Goal: Task Accomplishment & Management: Complete application form

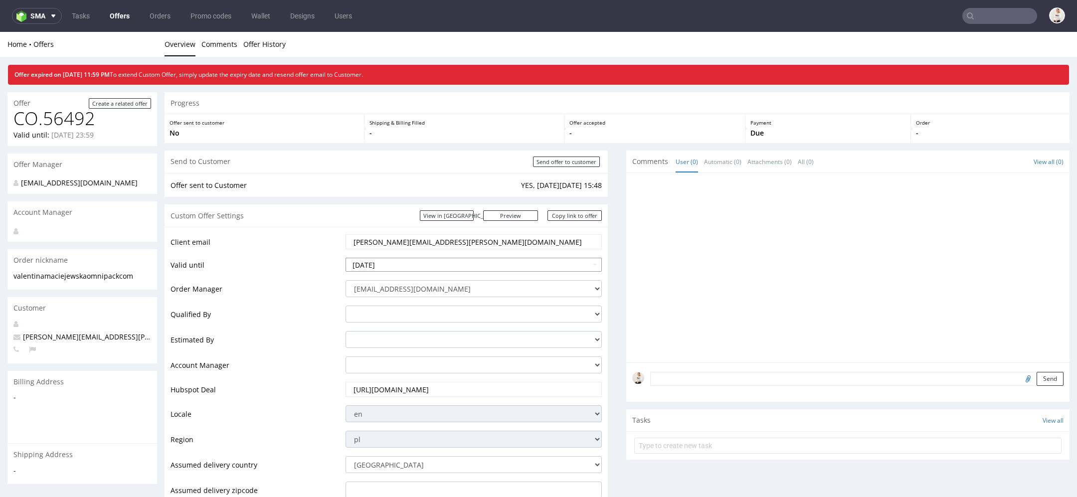
click at [449, 264] on input "2025-08-20" at bounding box center [474, 265] width 256 height 14
click at [281, 138] on div "Offer sent to customer No" at bounding box center [265, 128] width 200 height 29
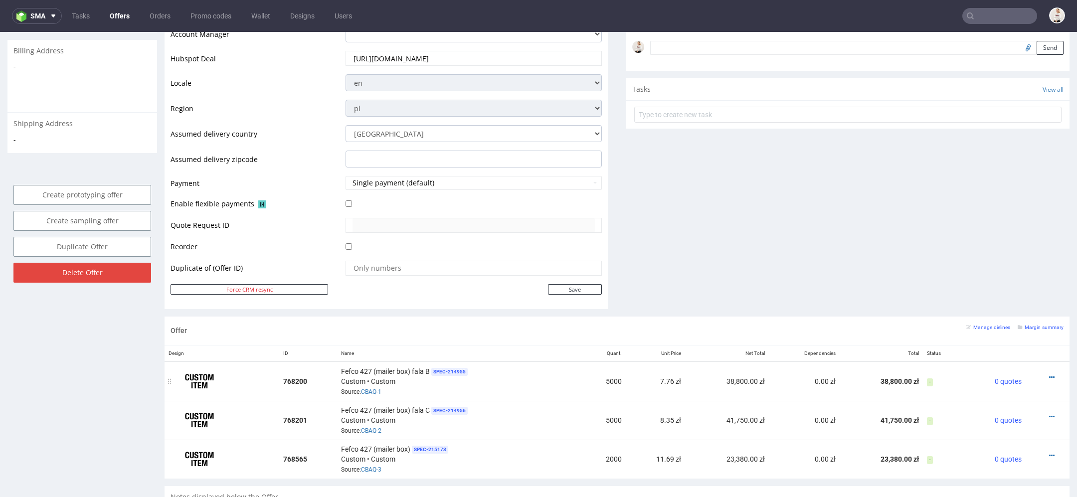
click at [1044, 373] on div at bounding box center [1045, 378] width 30 height 10
click at [1050, 374] on icon at bounding box center [1052, 377] width 5 height 7
click at [1018, 335] on span "Edit item specification" at bounding box center [1009, 338] width 75 height 10
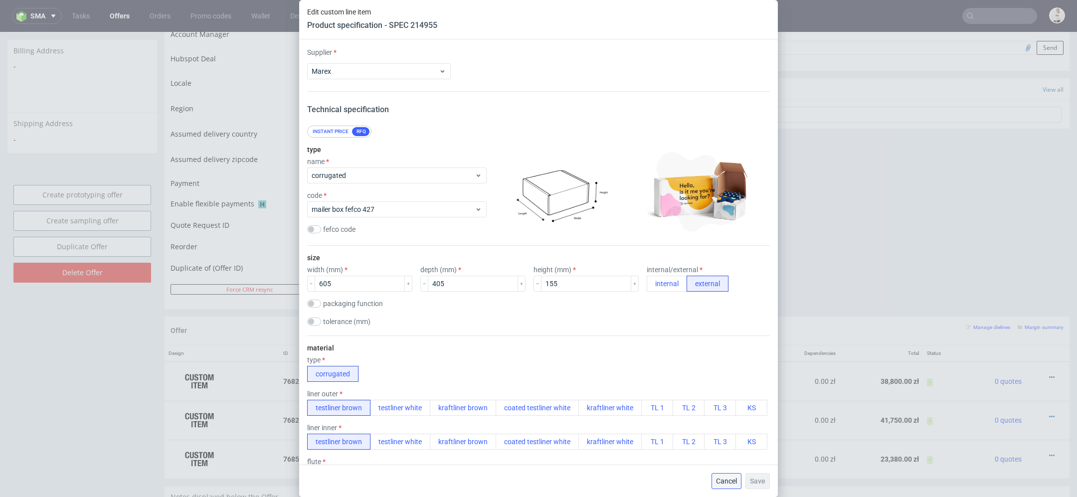
click at [734, 478] on span "Cancel" at bounding box center [726, 481] width 21 height 7
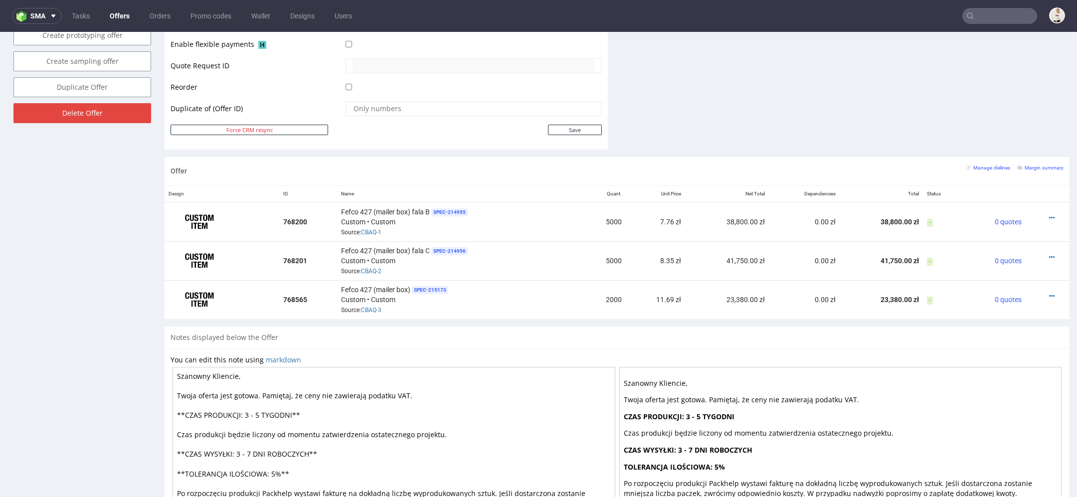
scroll to position [497, 0]
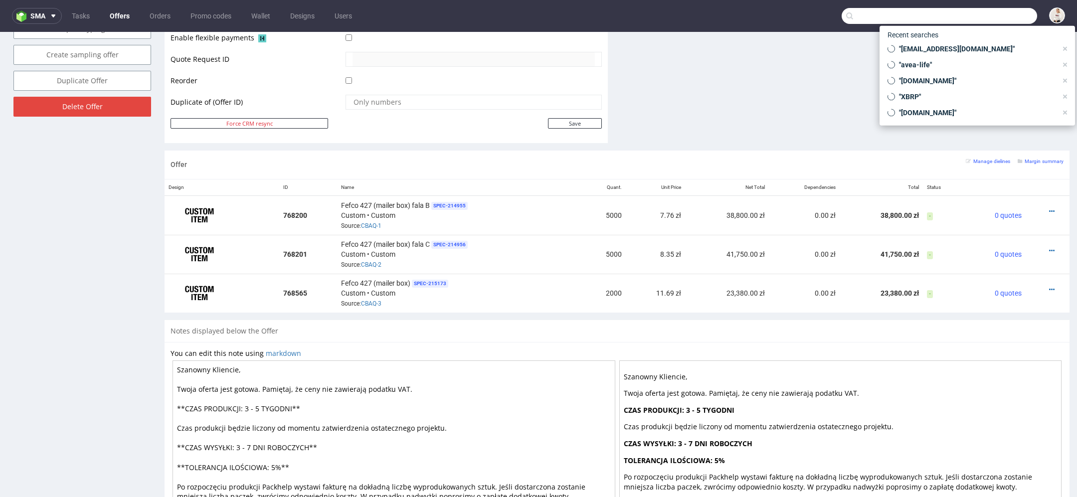
click at [981, 9] on input "text" at bounding box center [940, 16] width 196 height 16
click at [968, 51] on span ""direzione@orobiocosmetics.com"" at bounding box center [976, 49] width 162 height 10
type input "direzione@orobiocosmetics.com"
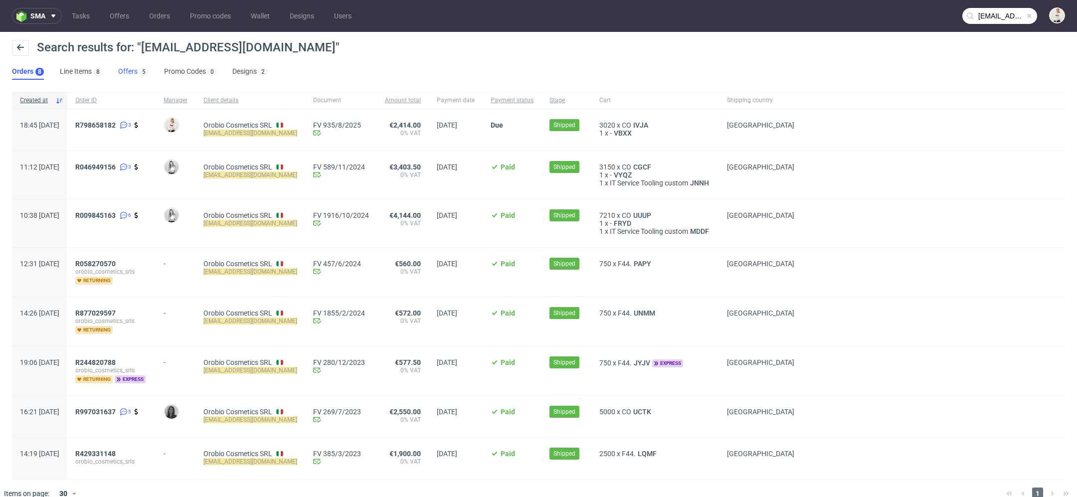
click at [134, 73] on link "Offers 5" at bounding box center [133, 72] width 30 height 16
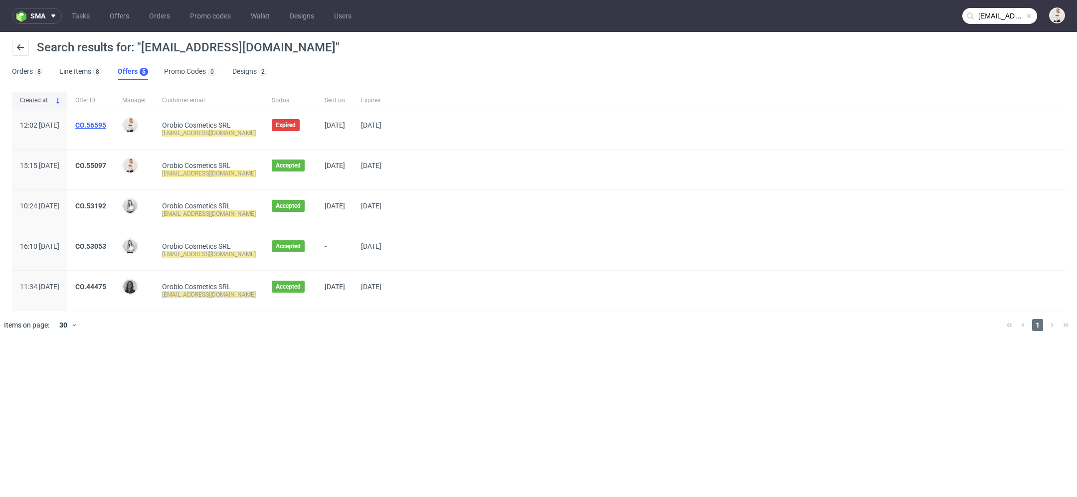
click at [106, 127] on link "CO.56595" at bounding box center [90, 125] width 31 height 8
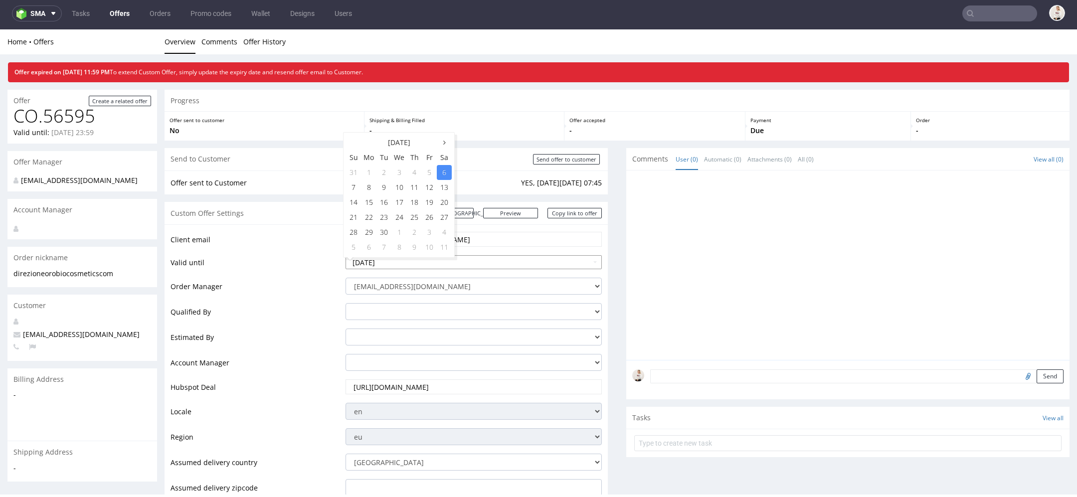
click at [461, 265] on input "2025-09-06" at bounding box center [474, 262] width 256 height 14
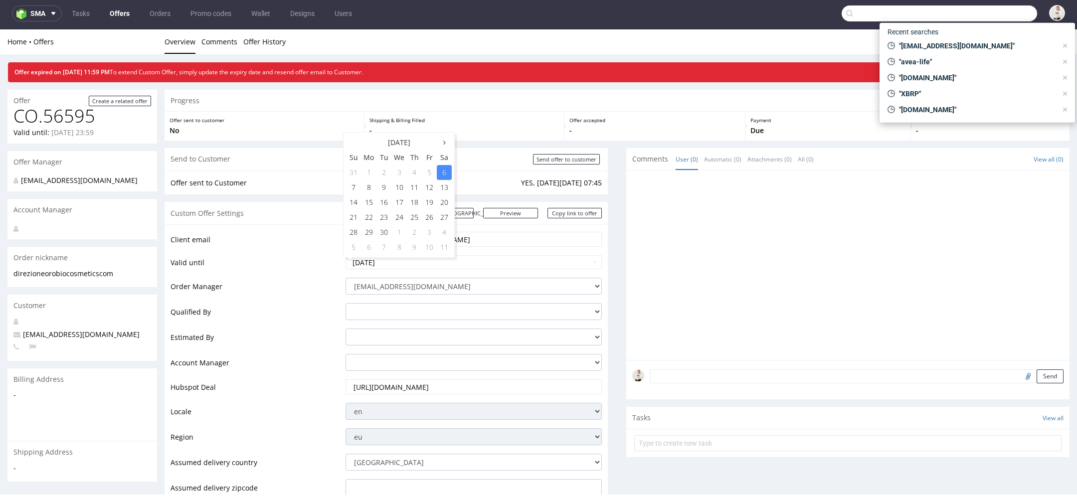
click at [1005, 13] on input "text" at bounding box center [940, 13] width 196 height 16
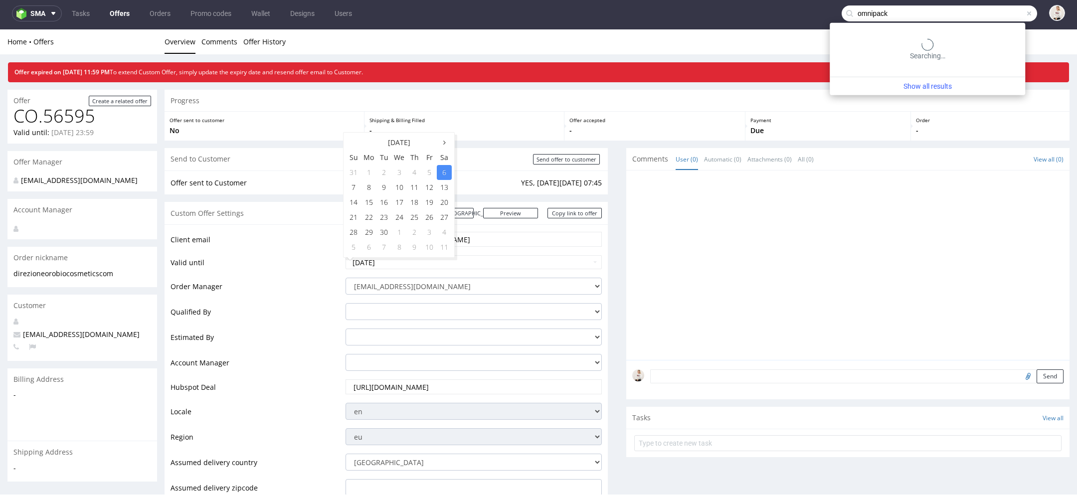
type input "omnipack"
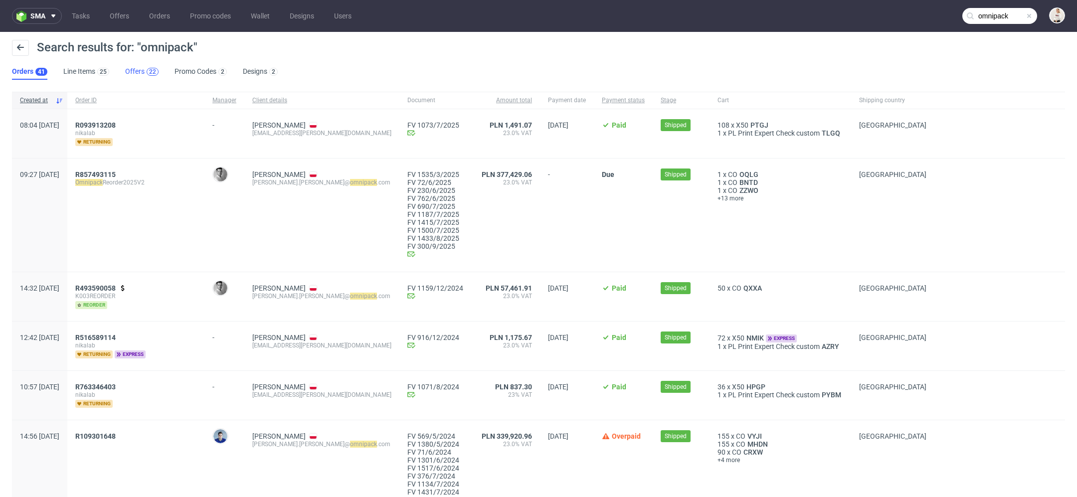
click at [149, 74] on div "22" at bounding box center [152, 71] width 7 height 7
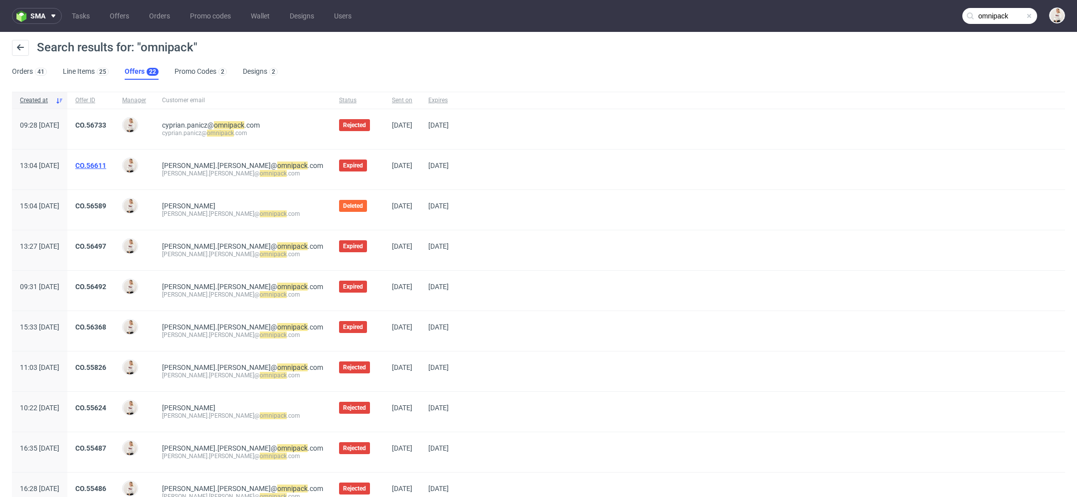
click at [106, 166] on link "CO.56611" at bounding box center [90, 166] width 31 height 8
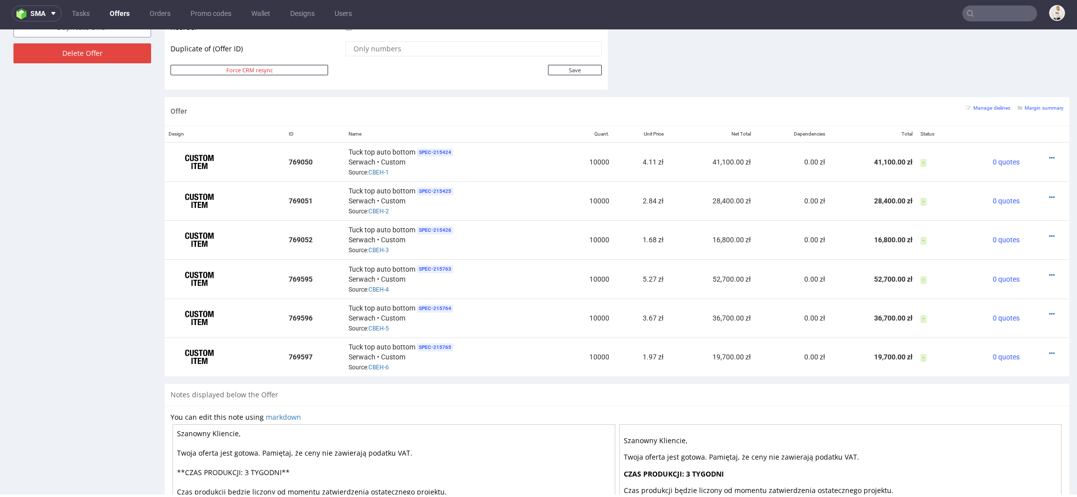
scroll to position [557, 0]
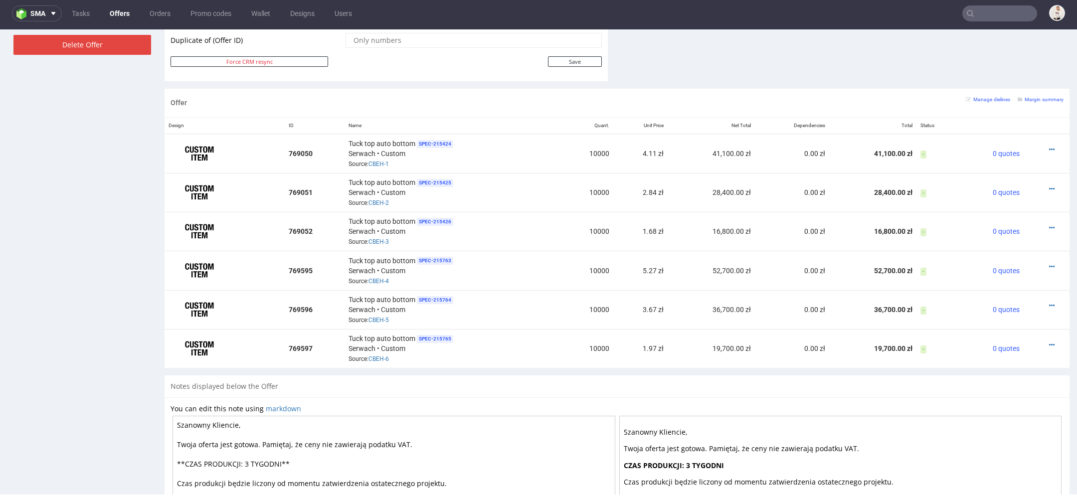
type input "omnipack"
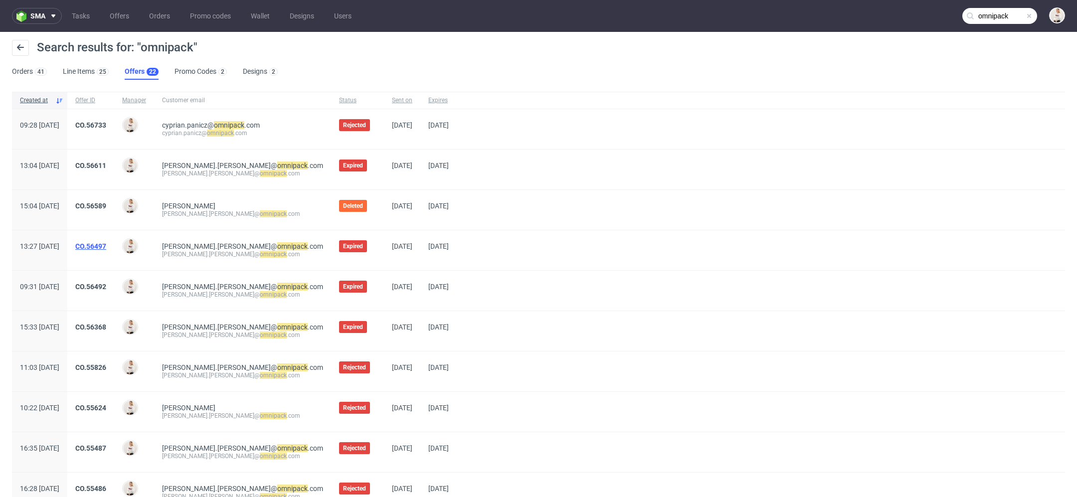
click at [106, 244] on link "CO.56497" at bounding box center [90, 246] width 31 height 8
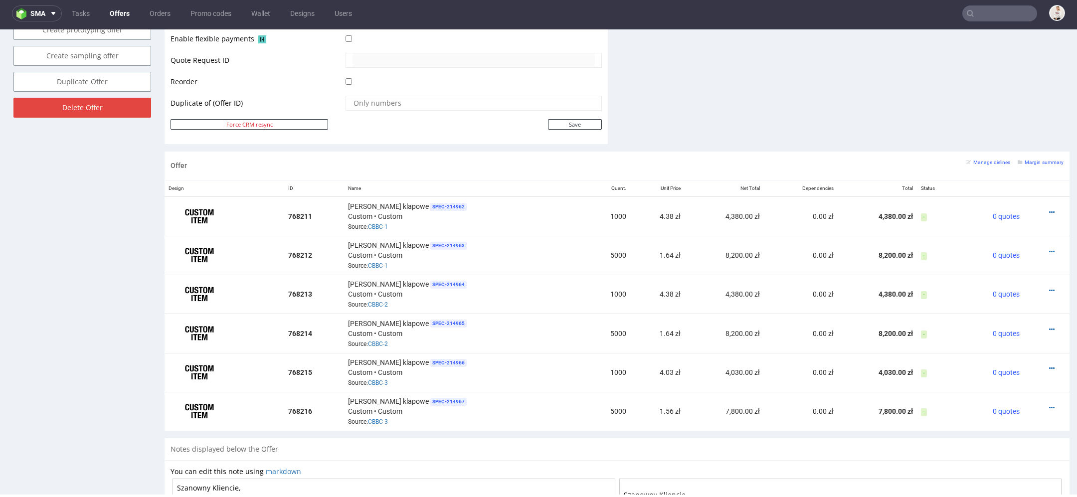
scroll to position [495, 0]
type input "omnipack"
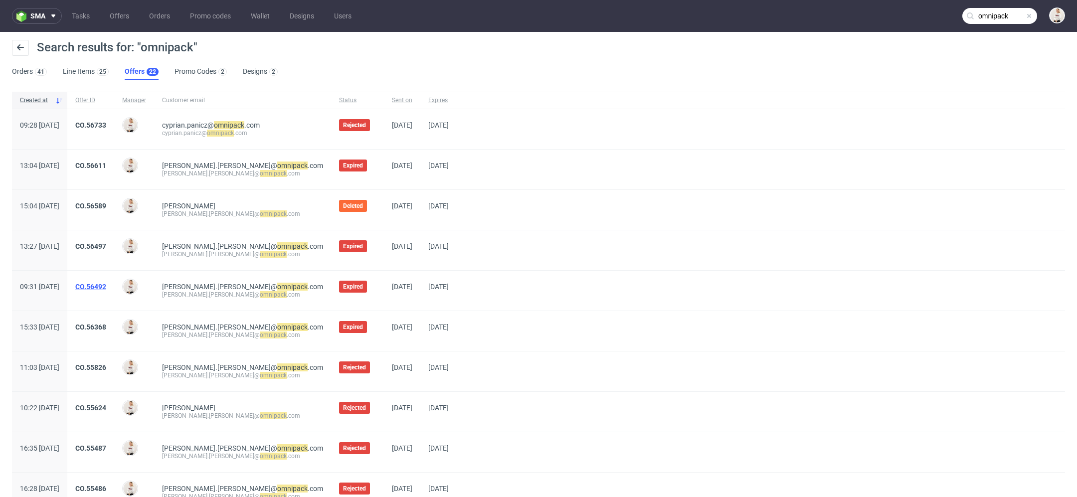
click at [106, 283] on link "CO.56492" at bounding box center [90, 287] width 31 height 8
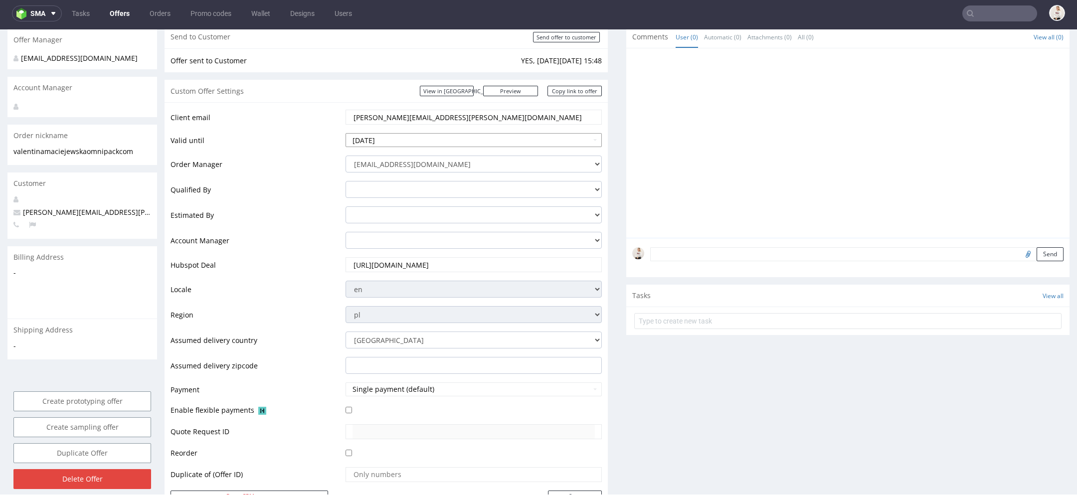
scroll to position [22, 0]
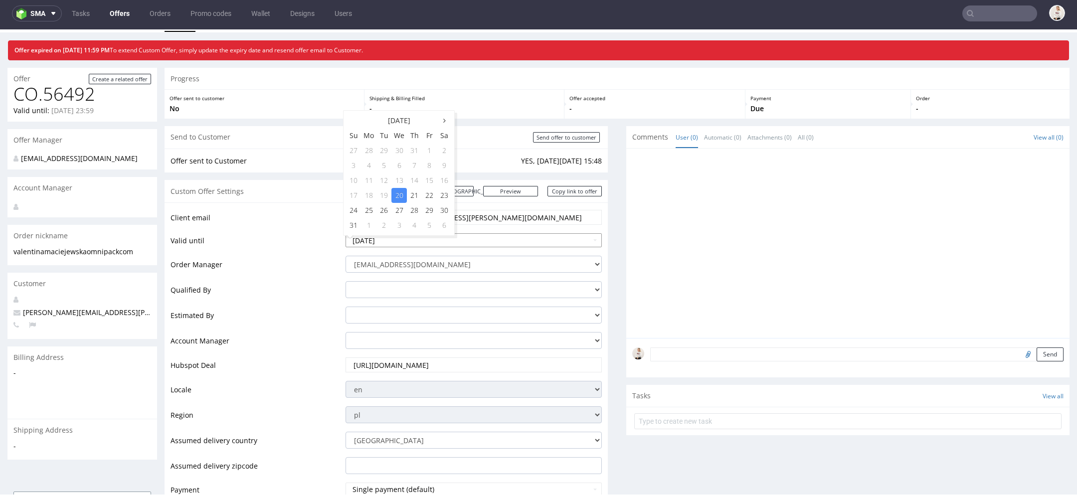
click at [442, 242] on input "2025-08-20" at bounding box center [474, 240] width 256 height 14
click at [442, 116] on th at bounding box center [444, 120] width 15 height 15
click at [387, 196] on td "23" at bounding box center [384, 195] width 15 height 15
type input "2025-09-23"
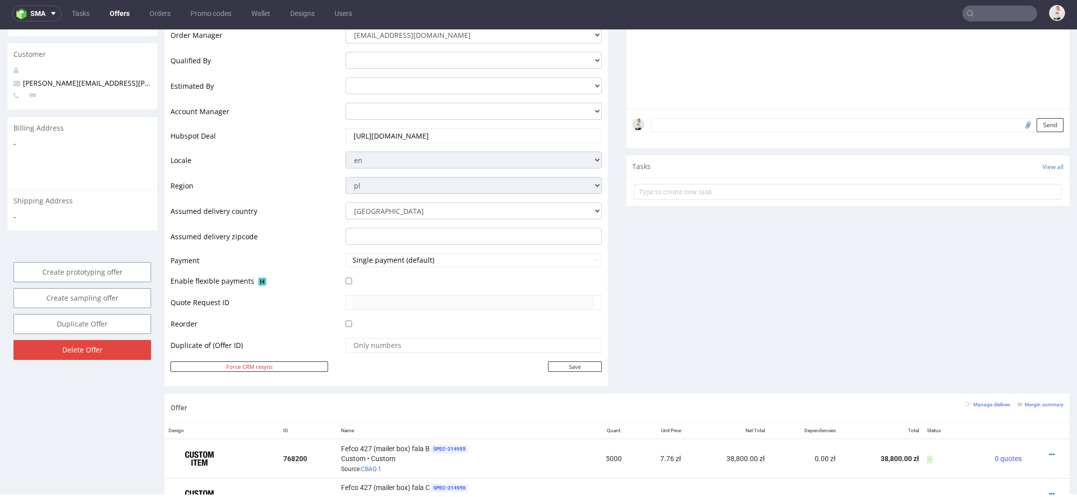
scroll to position [273, 0]
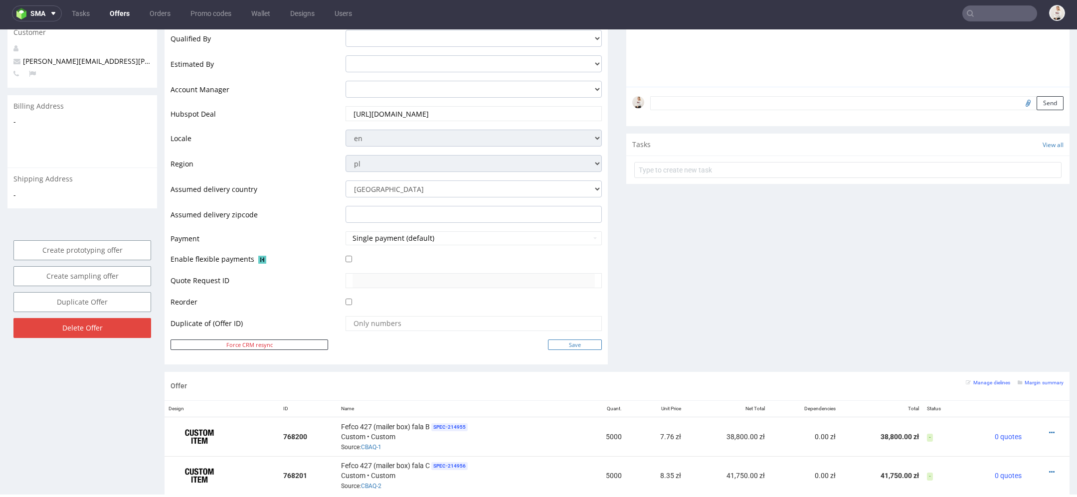
click at [568, 347] on input "Save" at bounding box center [575, 345] width 54 height 10
type input "In progress..."
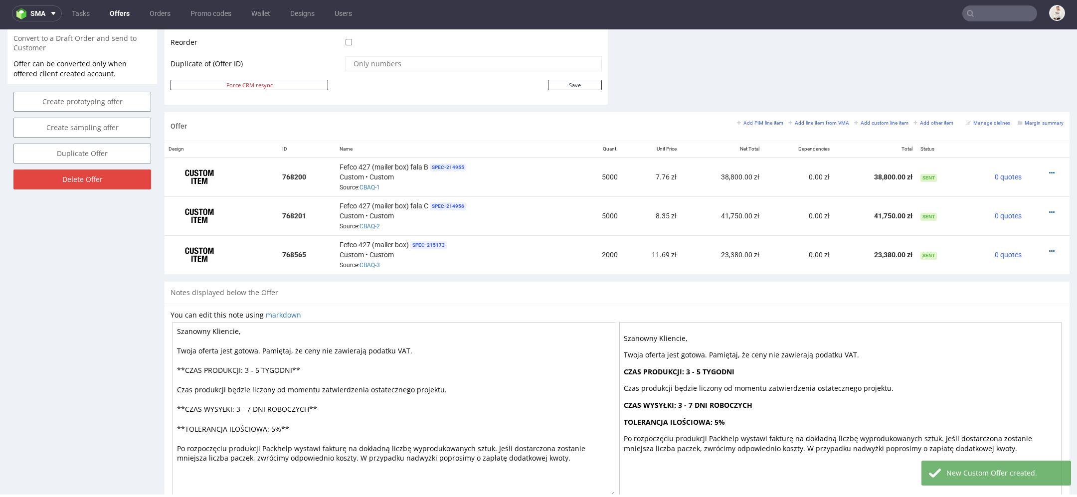
scroll to position [476, 0]
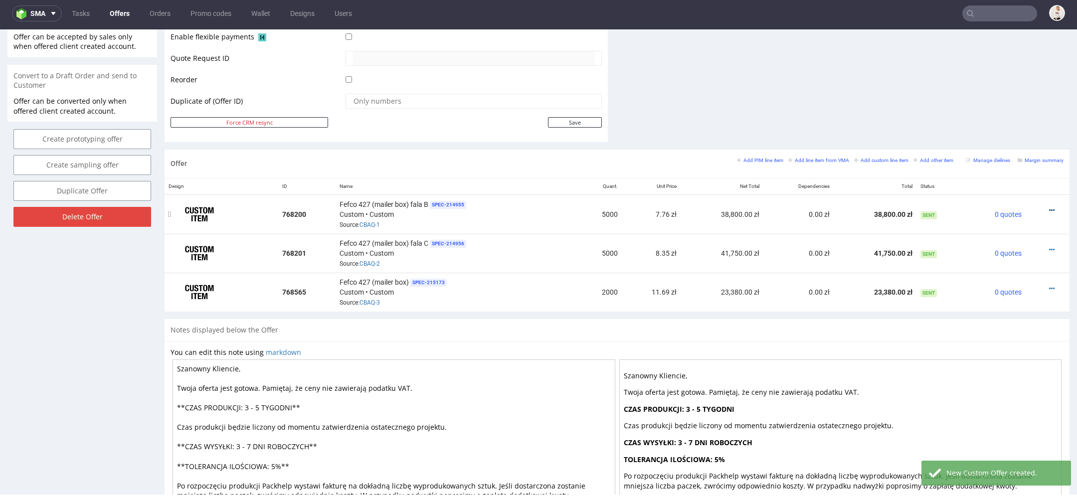
click at [1050, 207] on icon at bounding box center [1052, 210] width 5 height 7
click at [997, 97] on span "Edit item price" at bounding box center [1007, 99] width 80 height 10
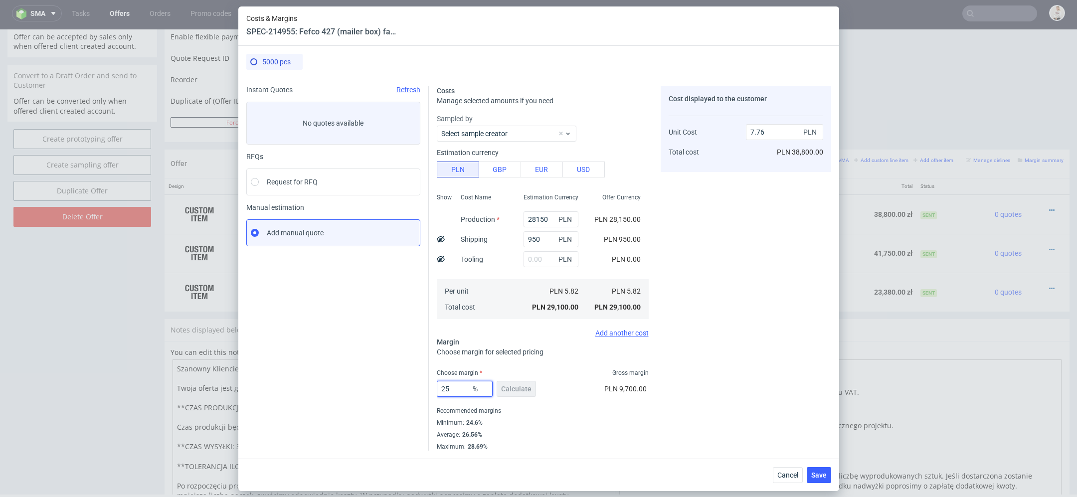
click at [455, 390] on input "25" at bounding box center [465, 389] width 56 height 16
type input "27"
type input "7.97"
type input "27"
click at [760, 375] on div "Cost displayed to the customer Unit Cost Total cost 7.97 PLN PLN 39,850.00" at bounding box center [746, 268] width 171 height 365
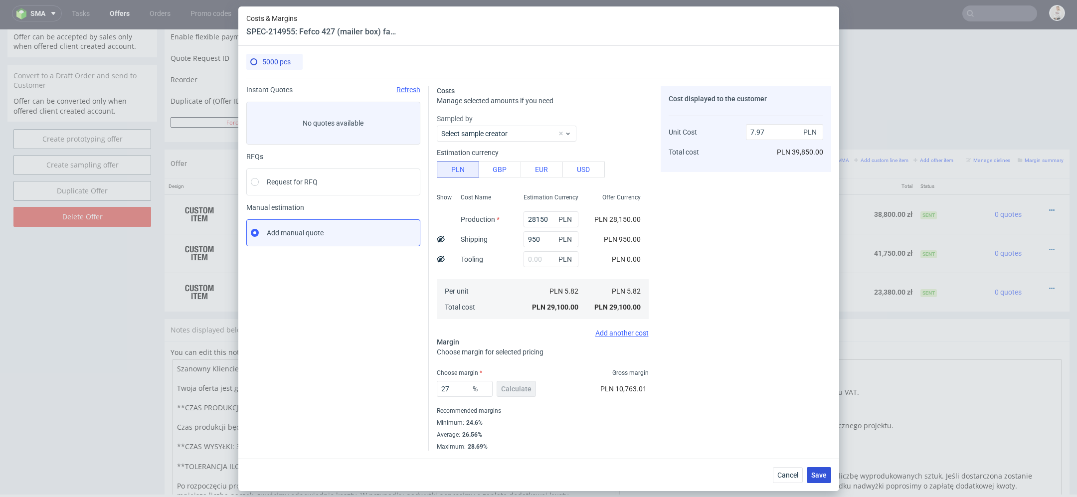
click at [817, 473] on span "Save" at bounding box center [819, 475] width 15 height 7
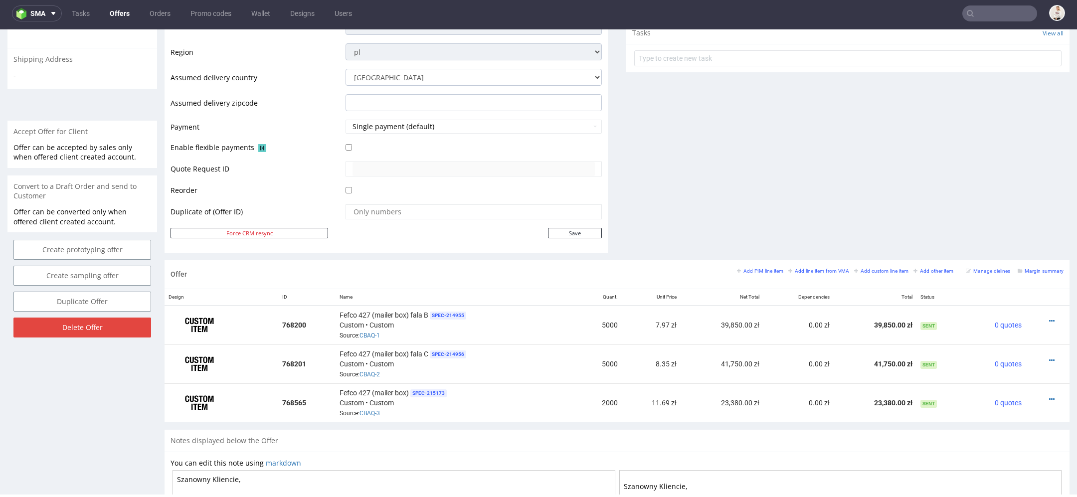
scroll to position [397, 0]
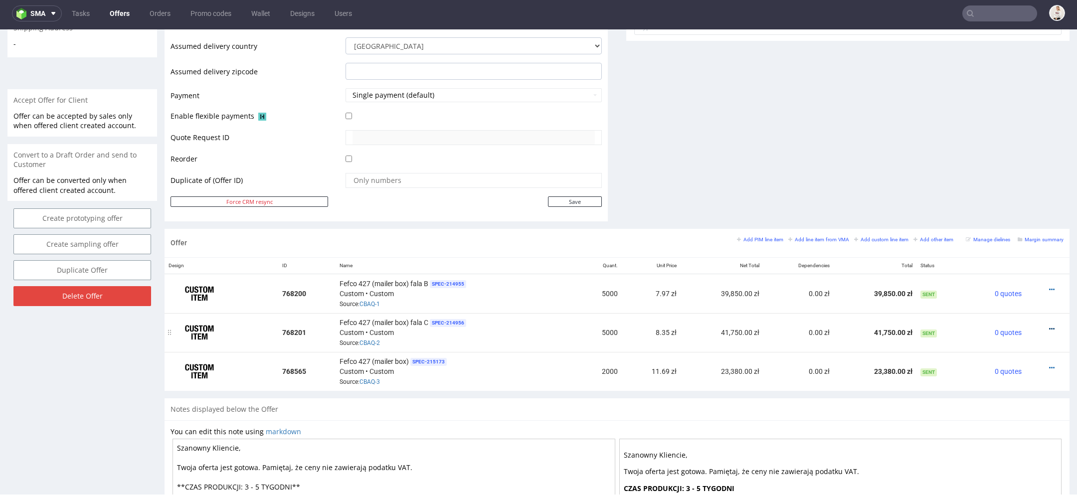
click at [1050, 326] on icon at bounding box center [1052, 329] width 5 height 7
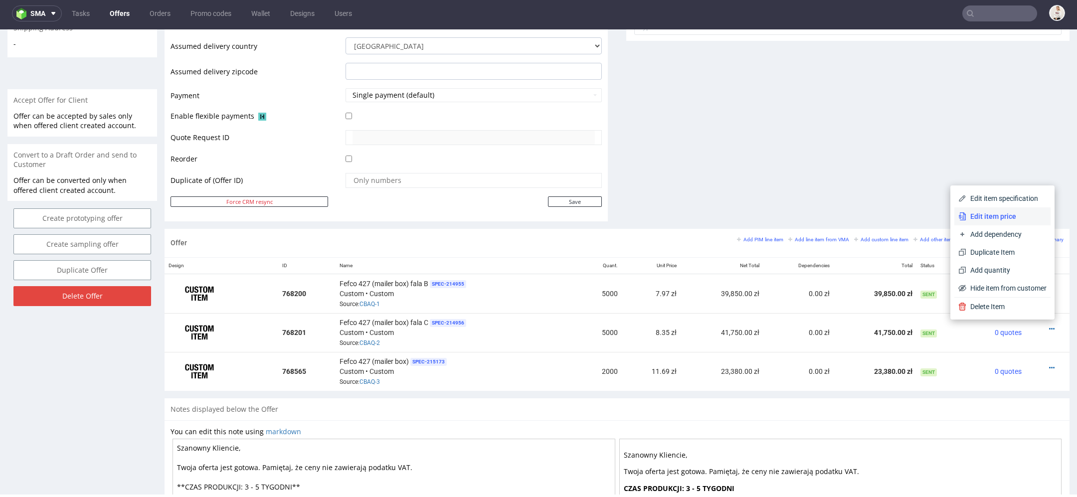
click at [1005, 217] on span "Edit item price" at bounding box center [1007, 217] width 80 height 10
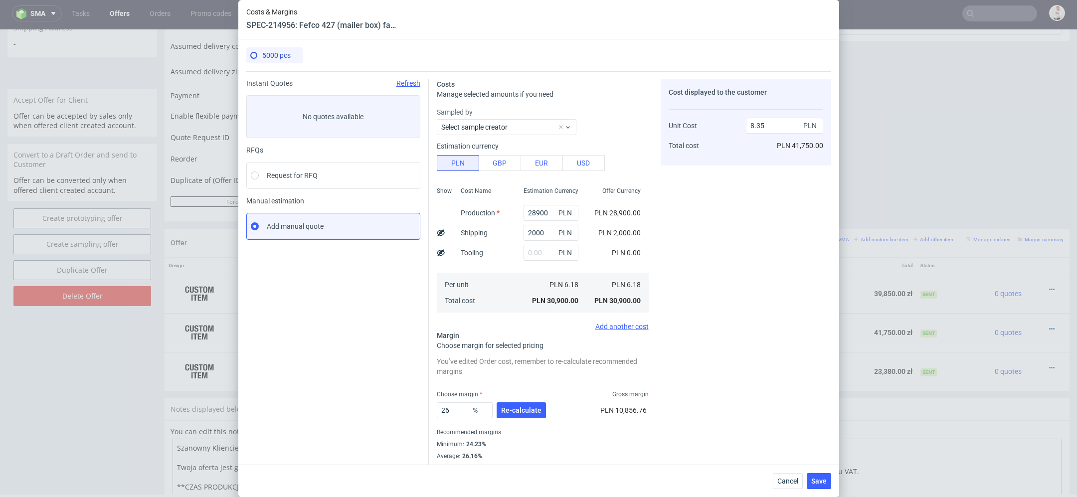
scroll to position [14, 0]
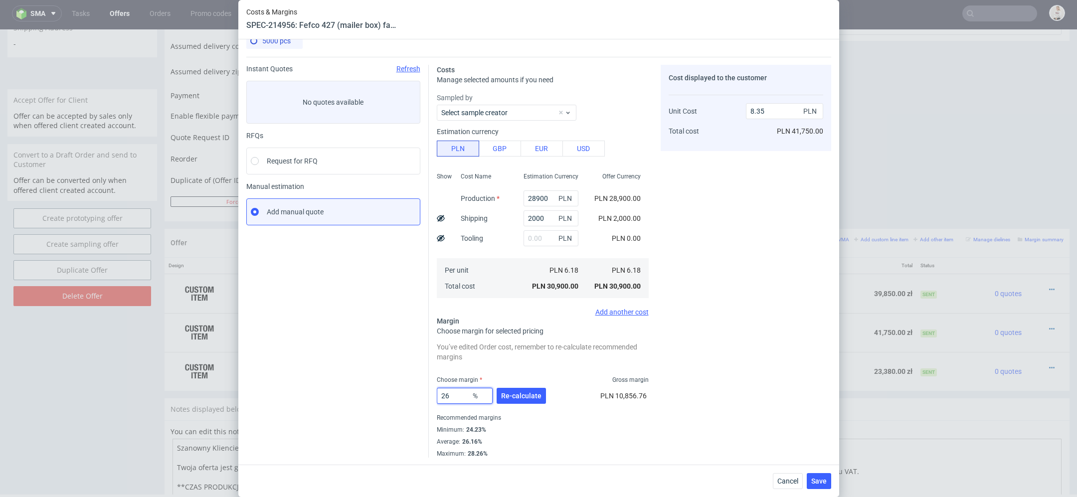
click at [453, 397] on input "26" at bounding box center [465, 396] width 56 height 16
type input "28"
type input "8.58"
type input "28"
click at [533, 394] on span "Re-calculate" at bounding box center [521, 396] width 40 height 7
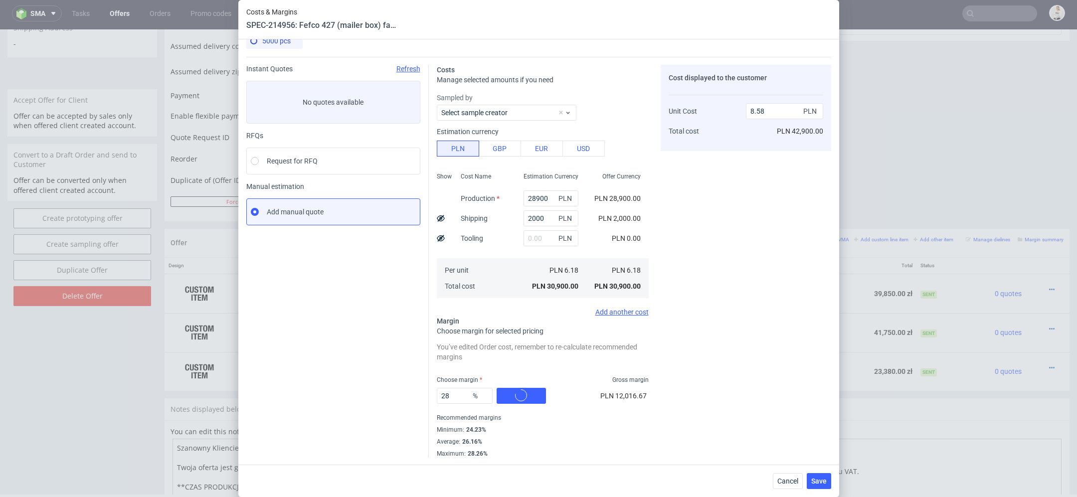
scroll to position [0, 0]
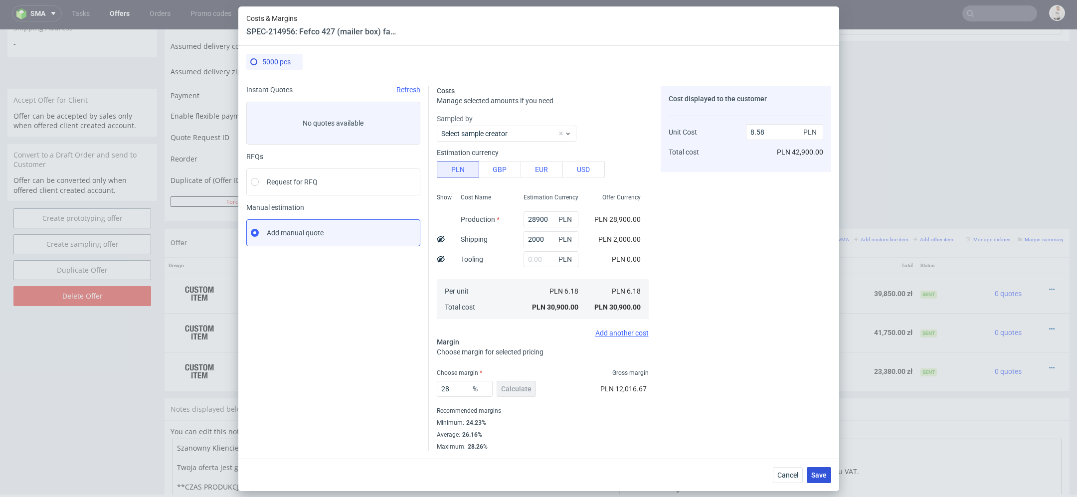
click at [812, 467] on button "Save" at bounding box center [819, 475] width 24 height 16
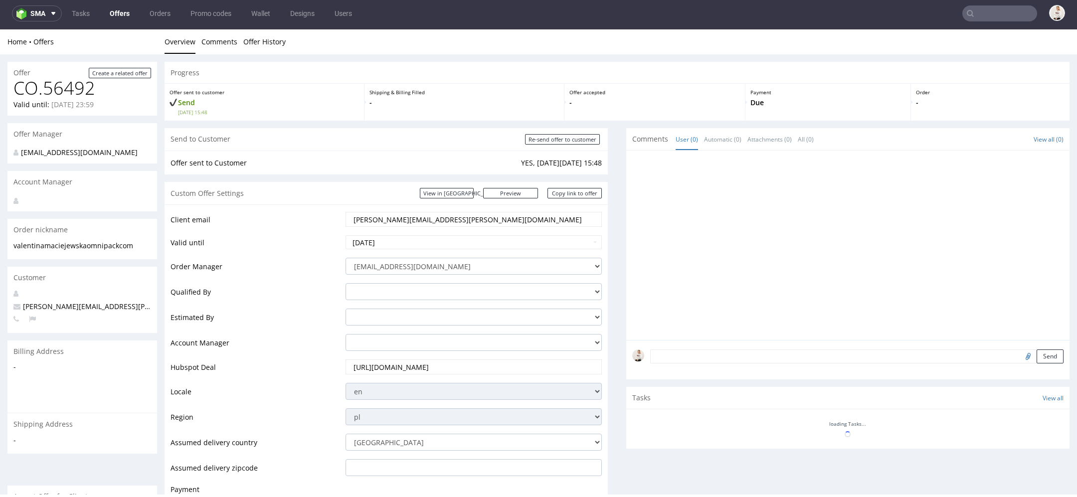
scroll to position [379, 0]
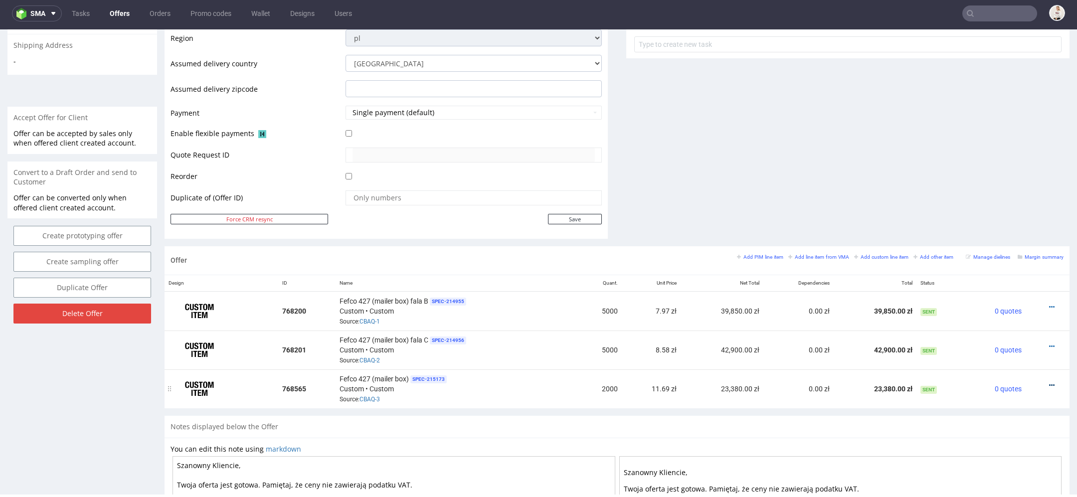
click at [1050, 382] on icon at bounding box center [1052, 385] width 5 height 7
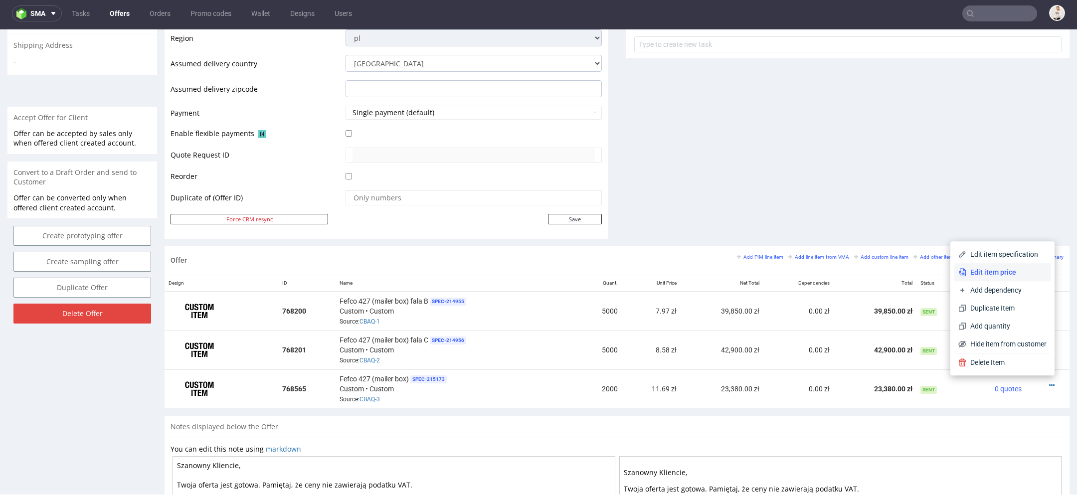
click at [1019, 277] on span "Edit item price" at bounding box center [1007, 272] width 80 height 10
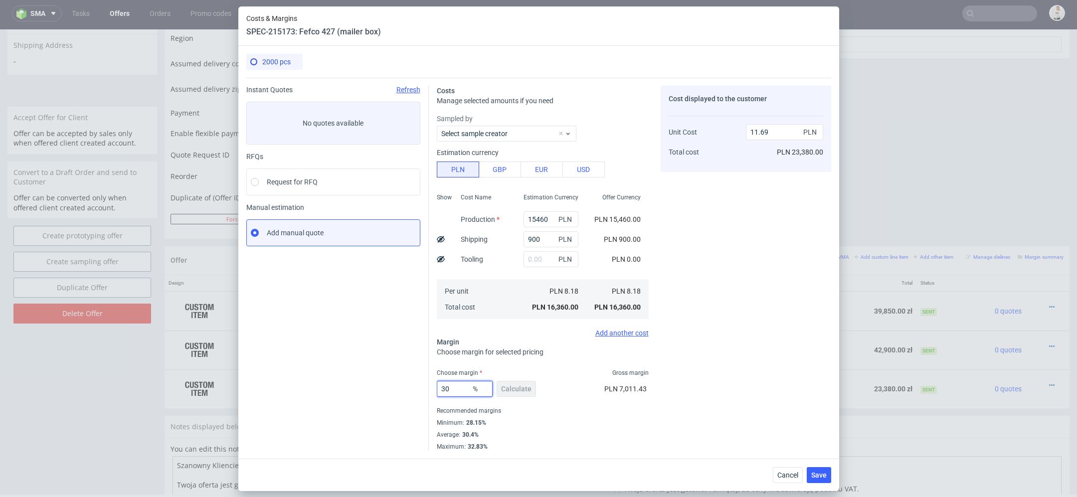
click at [455, 391] on input "30" at bounding box center [465, 389] width 56 height 16
type input "32"
type input "12.03"
type input "32"
click at [683, 408] on div "Cost displayed to the customer Unit Cost Total cost 12.03 PLN PLN 24,060.00" at bounding box center [746, 268] width 171 height 365
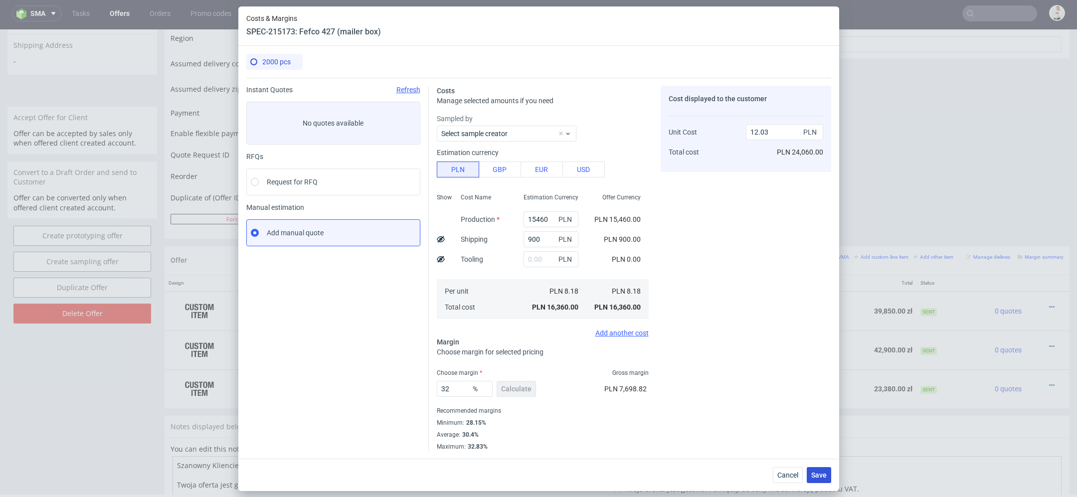
click at [817, 472] on span "Save" at bounding box center [819, 475] width 15 height 7
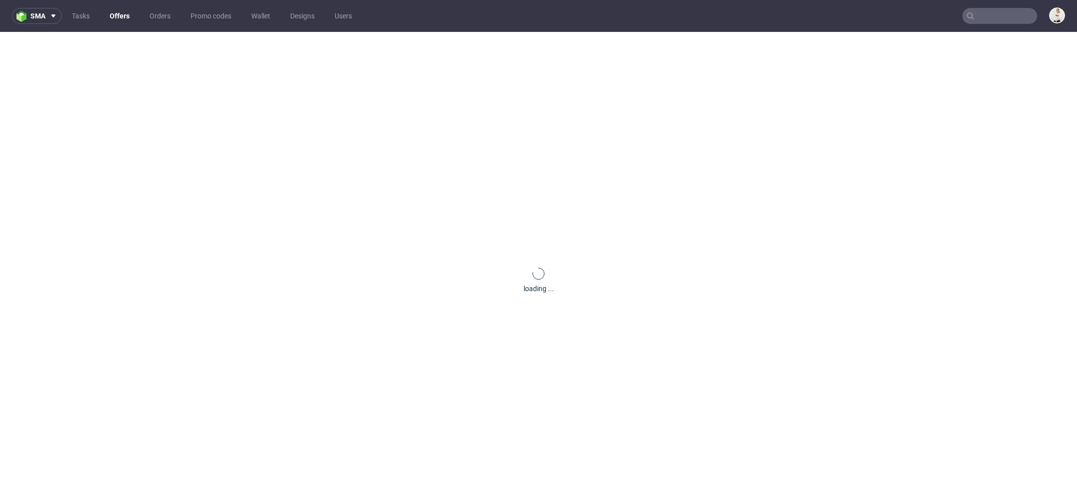
scroll to position [0, 0]
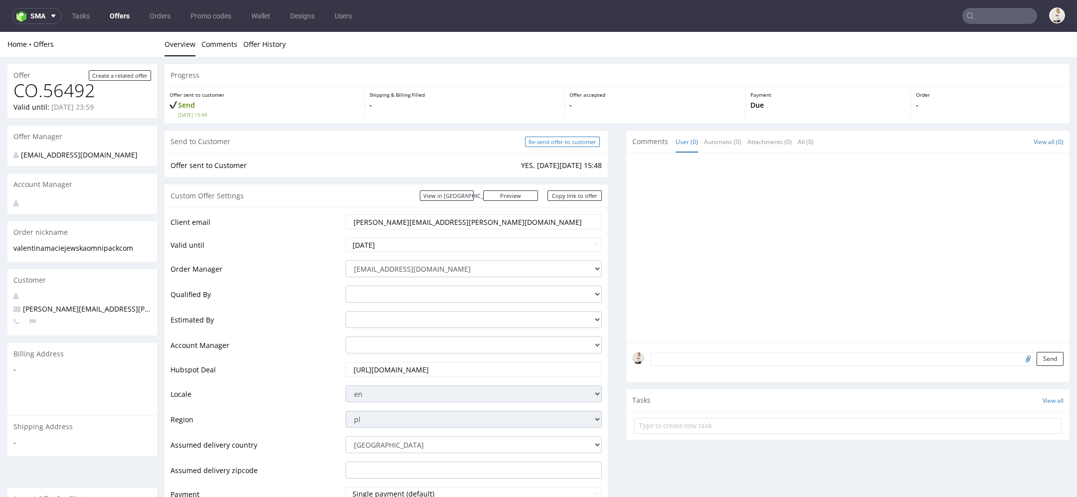
click at [560, 139] on input "Re-send offer to customer" at bounding box center [562, 142] width 75 height 10
type input "In progress..."
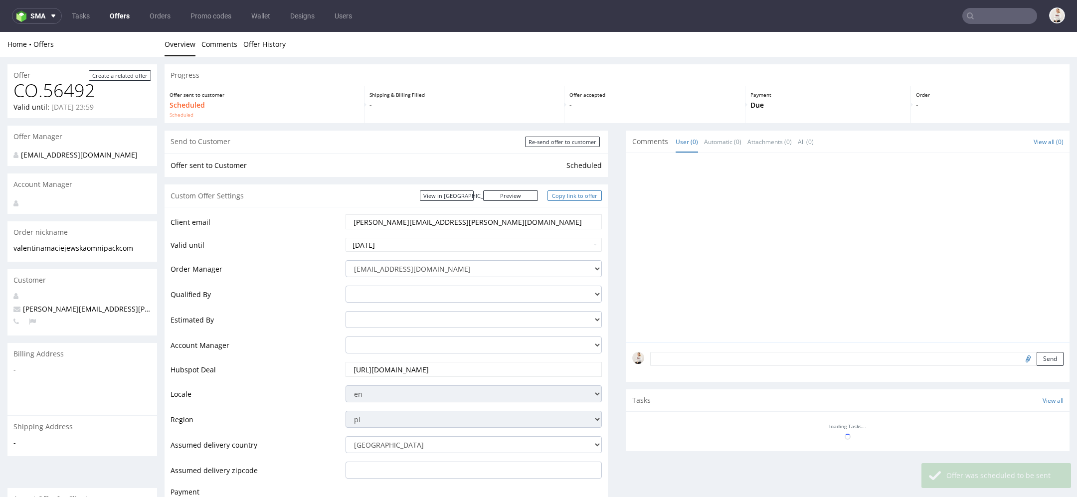
click at [585, 197] on link "Copy link to offer" at bounding box center [575, 196] width 55 height 10
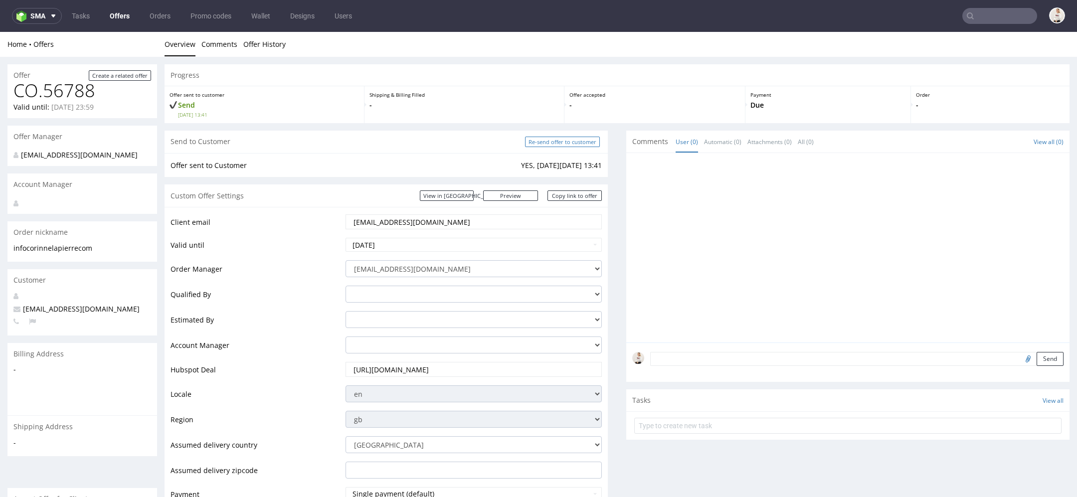
click at [568, 139] on input "Re-send offer to customer" at bounding box center [562, 142] width 75 height 10
type input "In progress..."
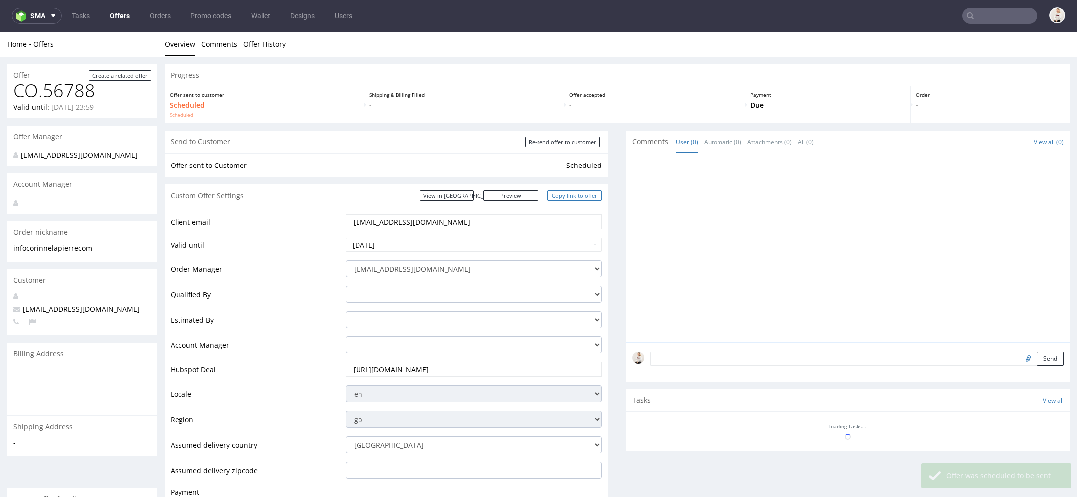
click at [570, 197] on link "Copy link to offer" at bounding box center [575, 196] width 55 height 10
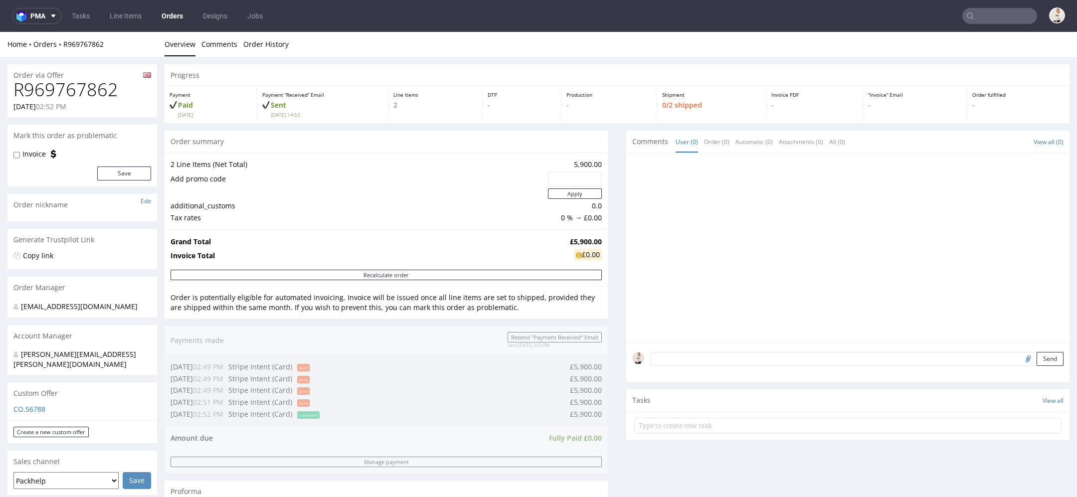
click at [101, 88] on h1 "R969767862" at bounding box center [82, 90] width 138 height 20
copy h1 "R969767862"
click at [571, 238] on strong "£5,900.00" at bounding box center [586, 241] width 32 height 9
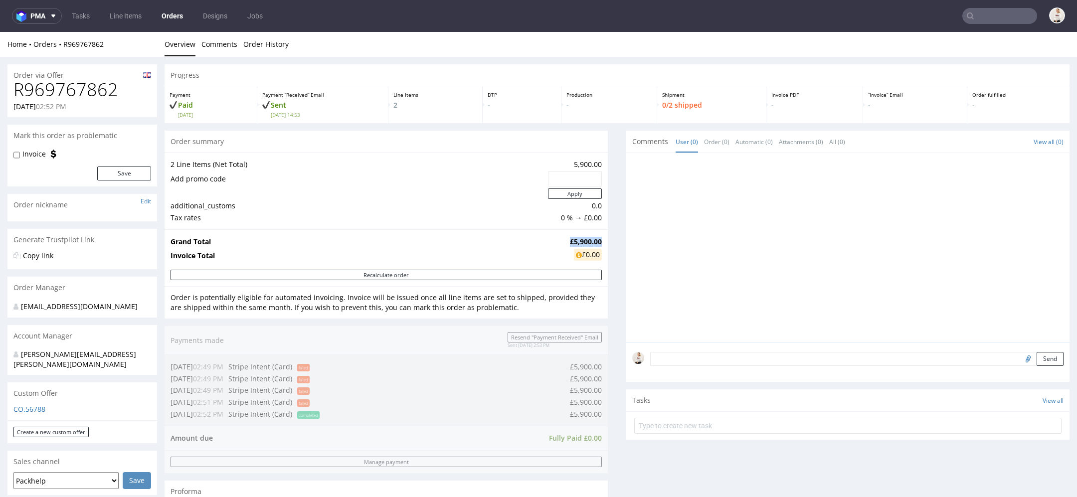
click at [571, 238] on strong "£5,900.00" at bounding box center [586, 241] width 32 height 9
copy strong "£5,900.00"
click at [992, 20] on input "text" at bounding box center [1000, 16] width 75 height 16
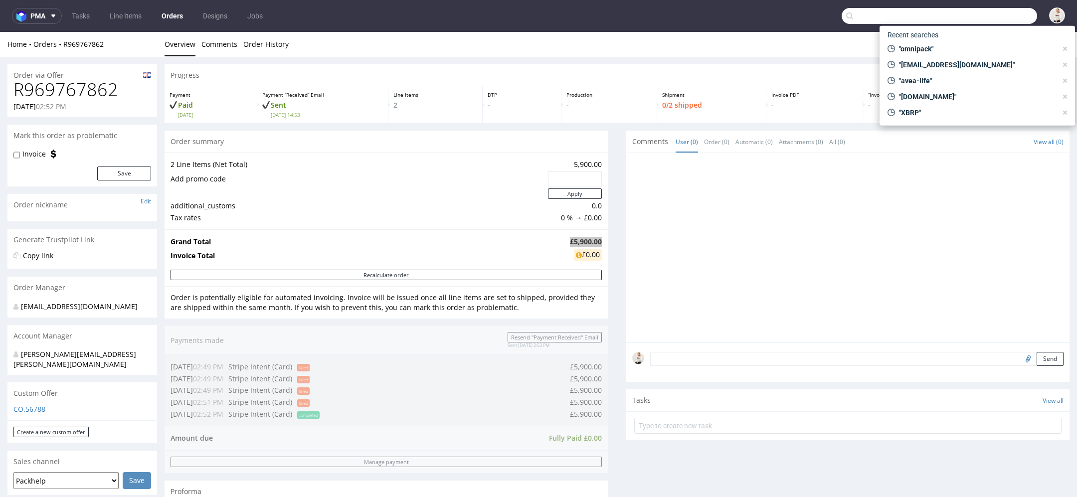
paste input "[EMAIL_ADDRESS][DOMAIN_NAME]"
type input "[EMAIL_ADDRESS][DOMAIN_NAME]"
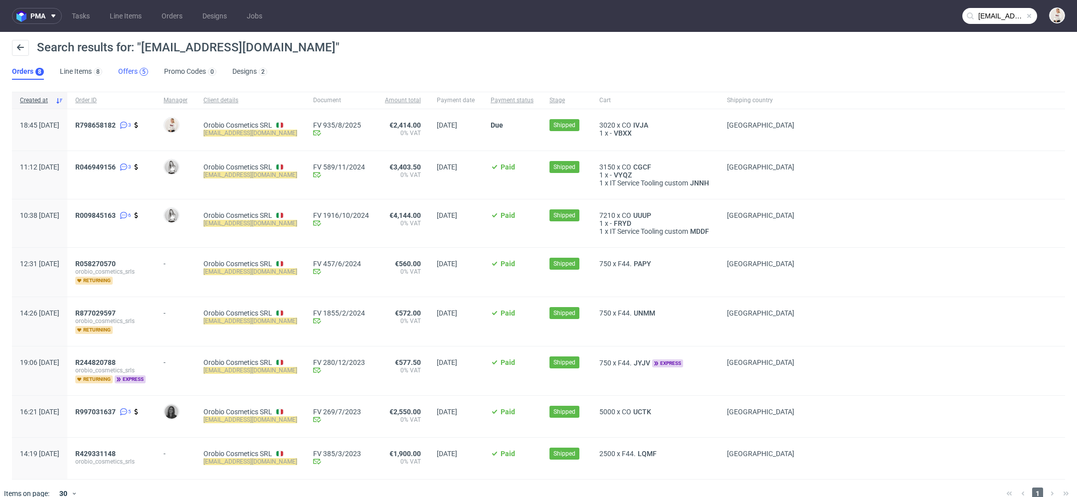
click at [140, 70] on div "5" at bounding box center [144, 72] width 8 height 8
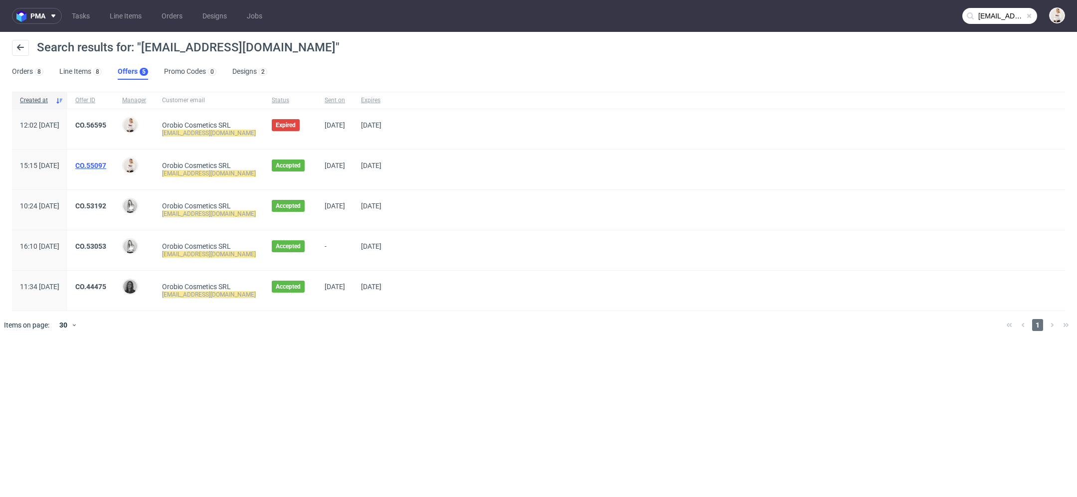
click at [106, 165] on link "CO.55097" at bounding box center [90, 166] width 31 height 8
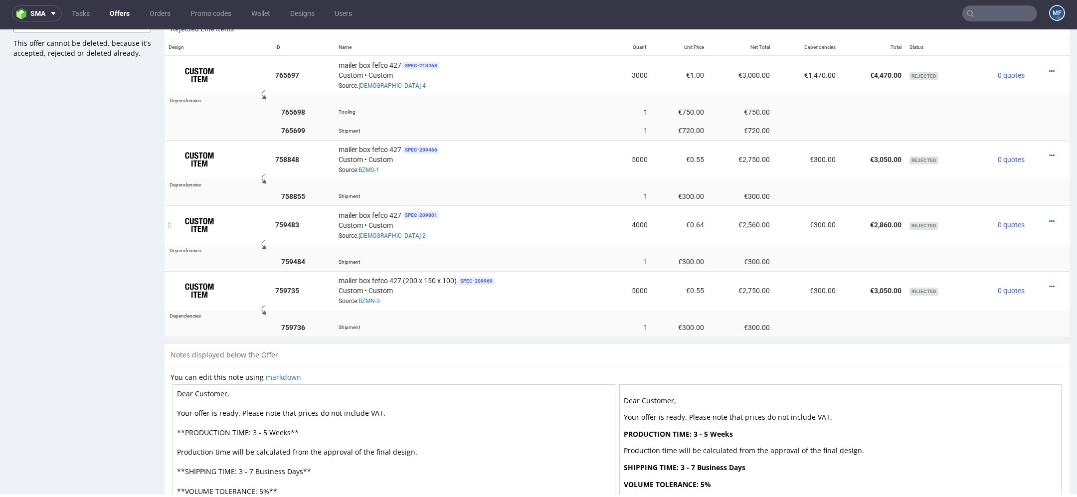
scroll to position [708, 0]
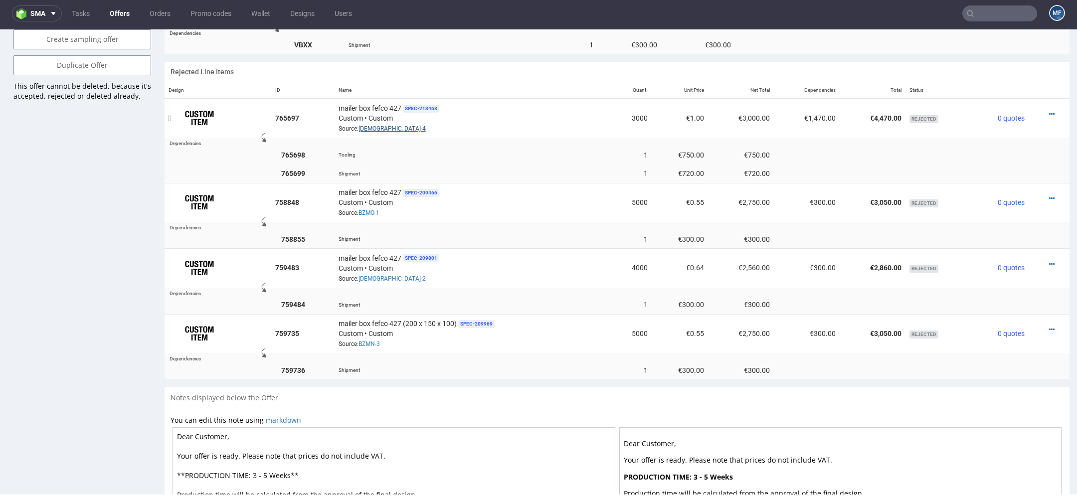
click at [366, 125] on link "BZMN-4" at bounding box center [392, 128] width 67 height 7
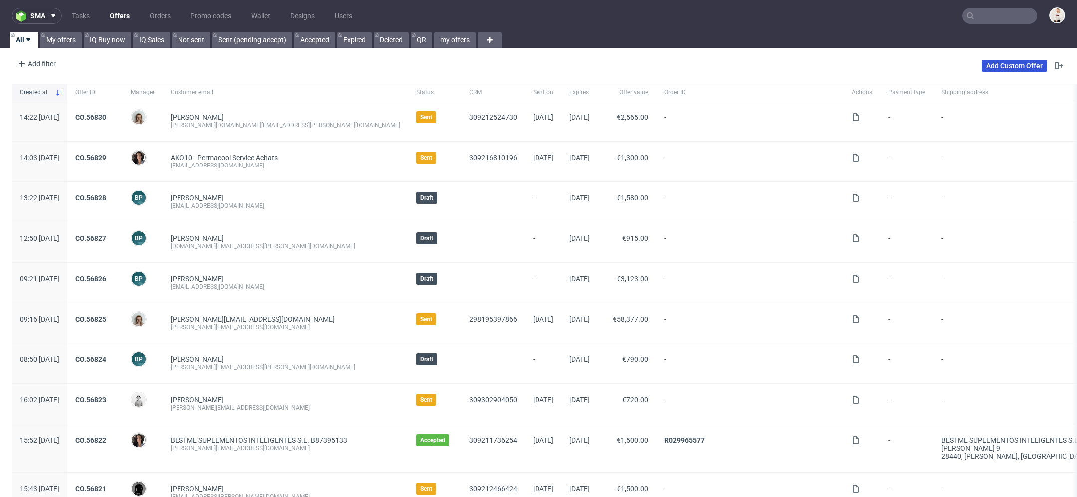
click at [1000, 69] on link "Add Custom Offer" at bounding box center [1014, 66] width 65 height 12
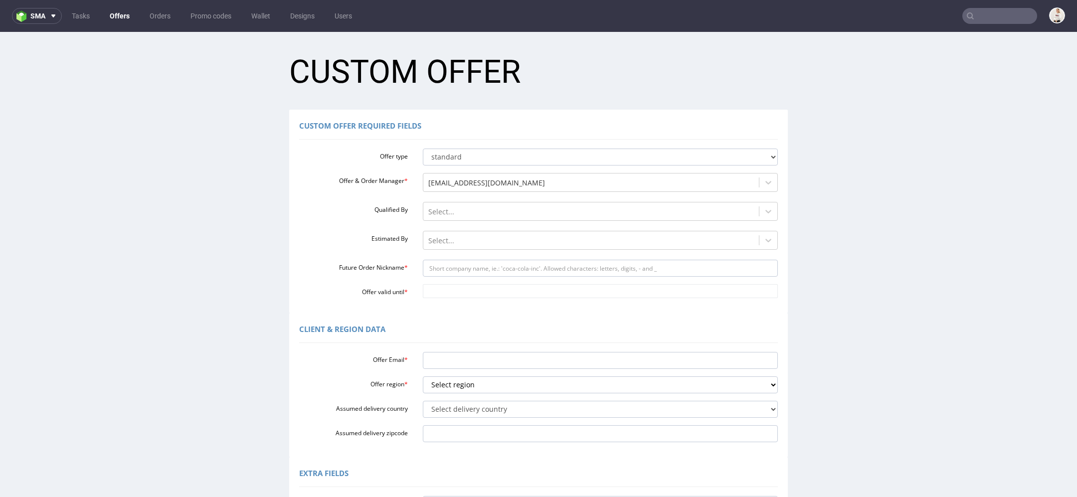
scroll to position [201, 0]
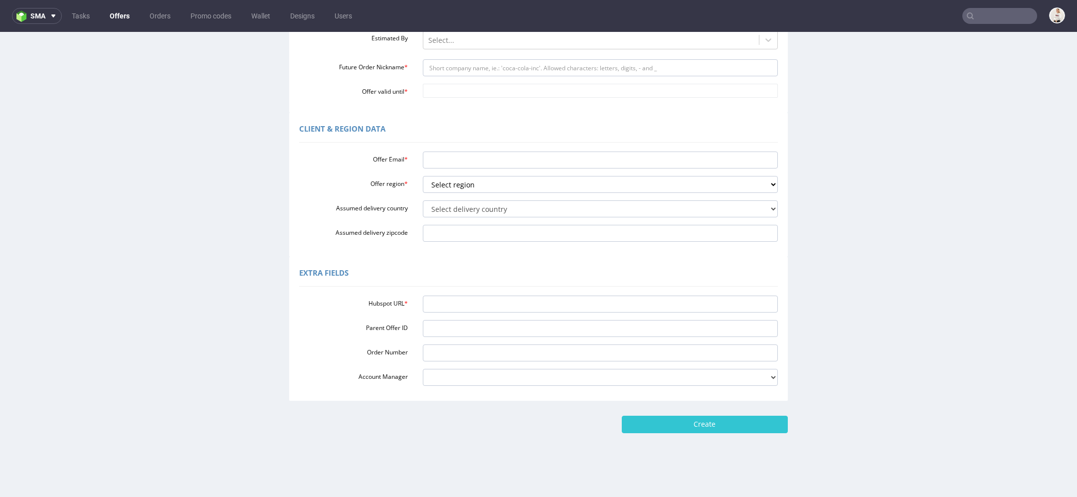
click at [911, 204] on div "Client & Region data Offer Email * Offer region * Select region eu gb de pl fr …" at bounding box center [538, 185] width 1073 height 144
click at [564, 305] on input "Hubspot URL *" at bounding box center [601, 304] width 356 height 17
paste input "https://app-eu1.hubspot.com/contacts/25600958/record/0-3/309212603613/"
type input "https://app-eu1.hubspot.com/contacts/25600958/record/0-3/309212603613/"
click at [568, 269] on div "Extra Fields" at bounding box center [538, 275] width 479 height 24
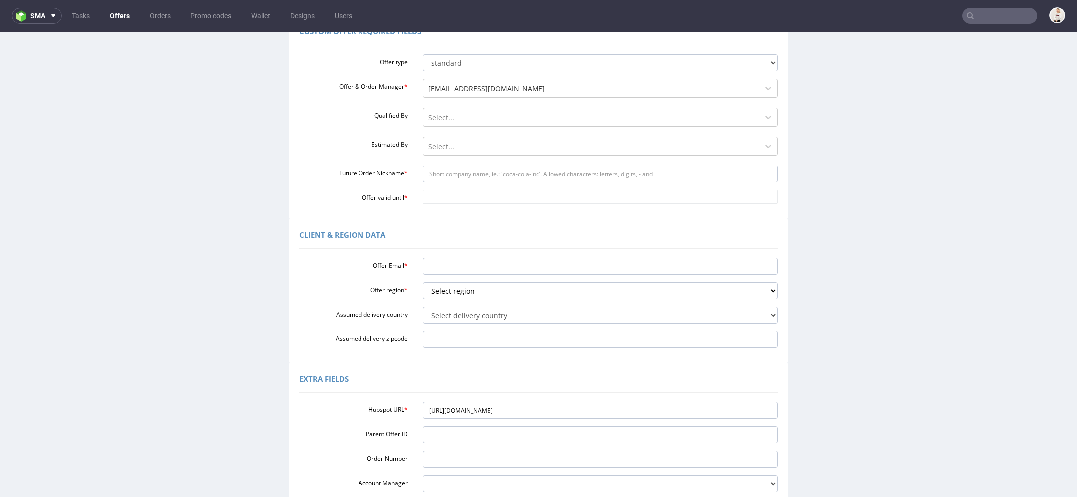
scroll to position [57, 0]
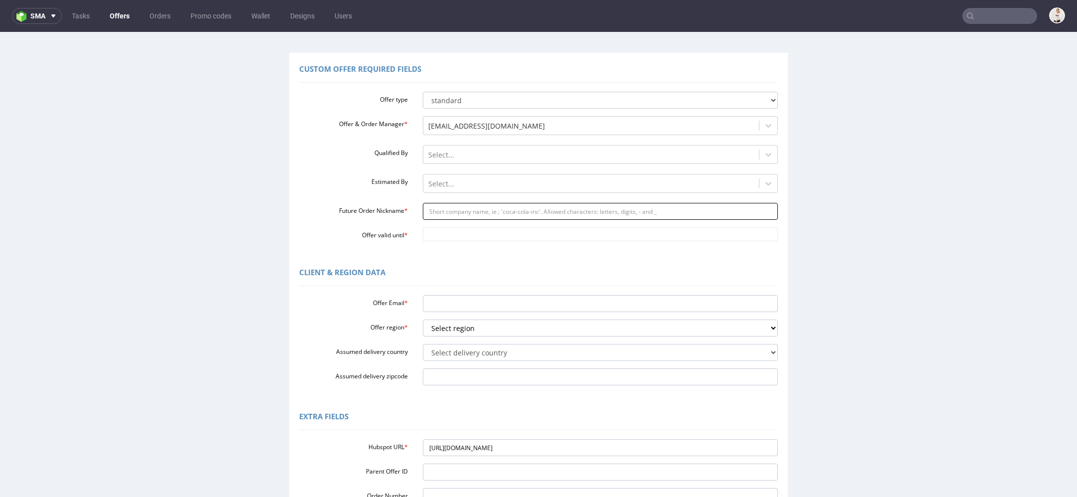
click at [490, 211] on input "Future Order Nickname *" at bounding box center [601, 211] width 356 height 17
paste input "manolasosinskafriscopl"
type input "manolasosinskafriscopl"
click at [471, 231] on input "Offer valid until *" at bounding box center [601, 234] width 356 height 14
click at [520, 174] on td "20" at bounding box center [517, 175] width 15 height 15
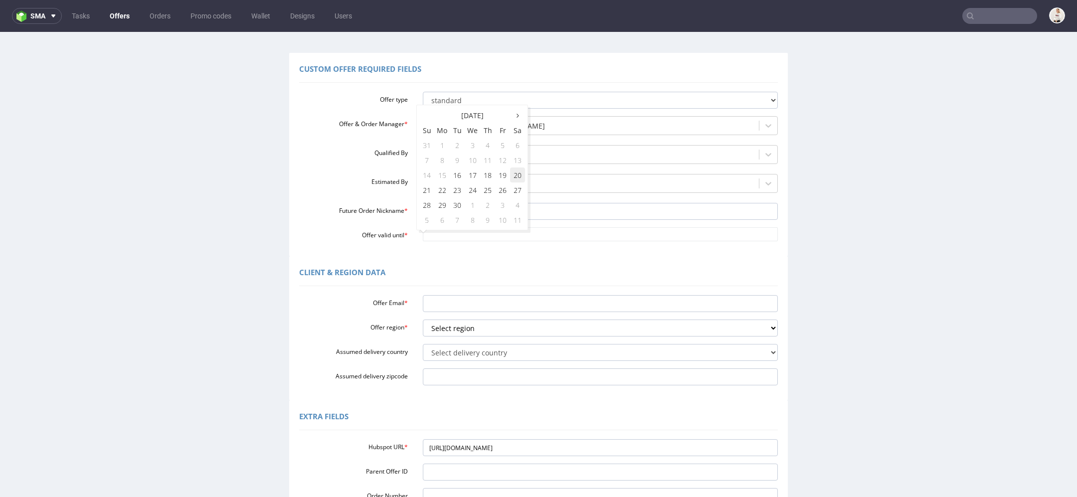
type input "2025-09-20"
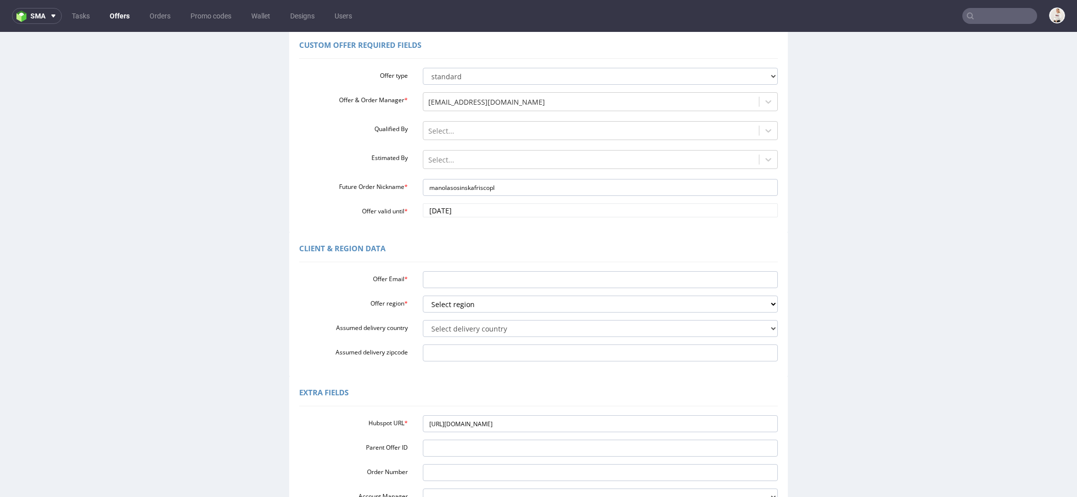
scroll to position [84, 0]
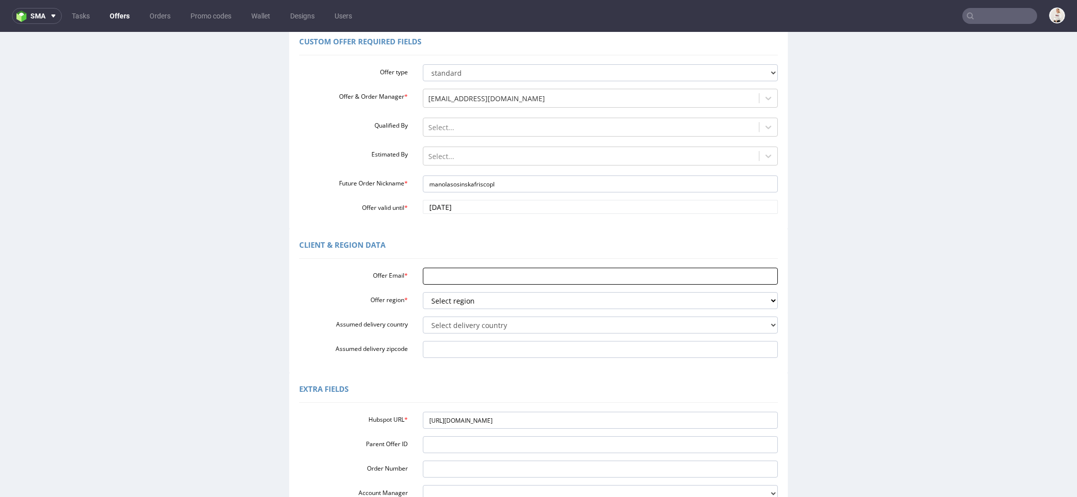
click at [465, 272] on input "Offer Email *" at bounding box center [601, 276] width 356 height 17
paste input "[EMAIL_ADDRESS][DOMAIN_NAME]"
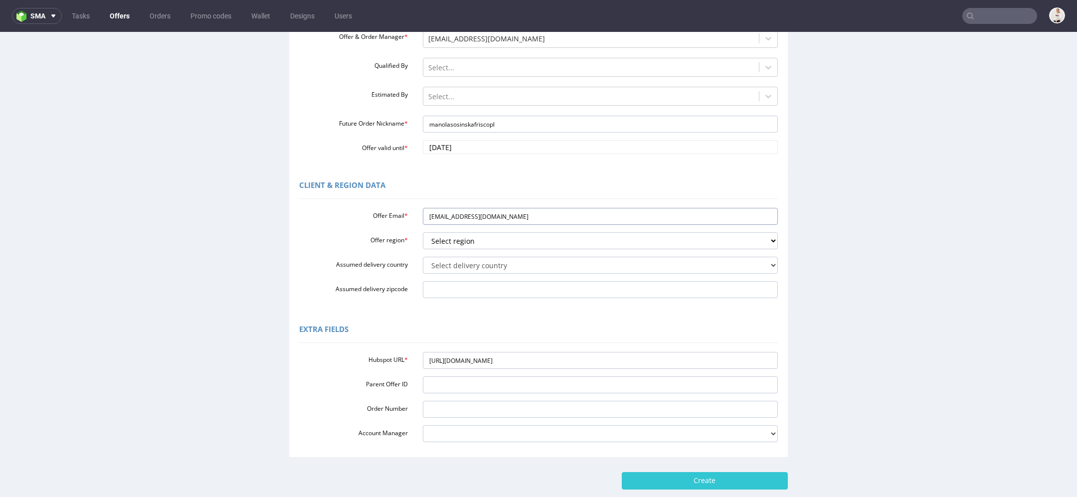
scroll to position [161, 0]
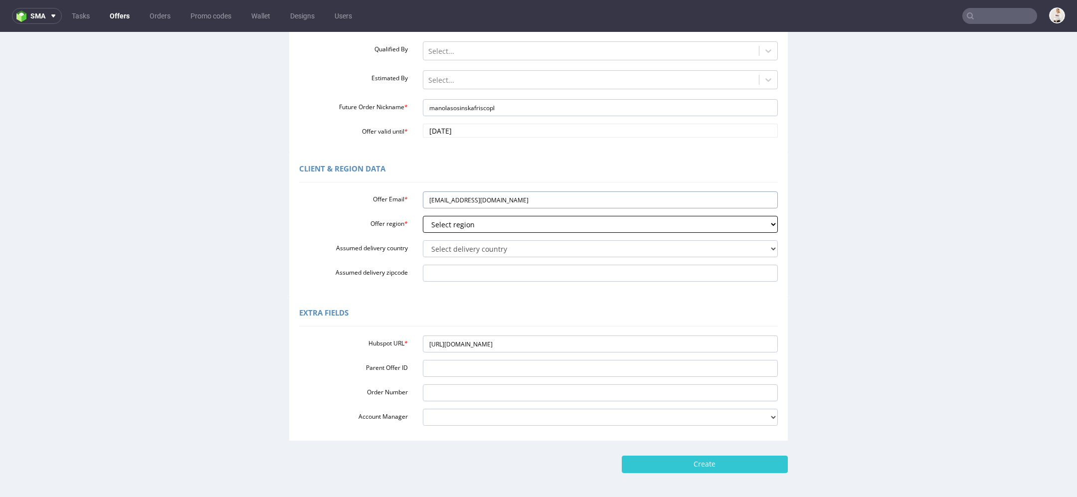
type input "[EMAIL_ADDRESS][DOMAIN_NAME]"
click at [501, 226] on select "Select region eu gb de pl fr it es" at bounding box center [601, 224] width 356 height 17
select select "pl"
click at [423, 216] on select "Select region eu gb de pl fr it es" at bounding box center [601, 224] width 356 height 17
click at [468, 251] on select "Select delivery country Andorra Afghanistan Anguilla Albania Armenia Antarctica…" at bounding box center [601, 248] width 356 height 17
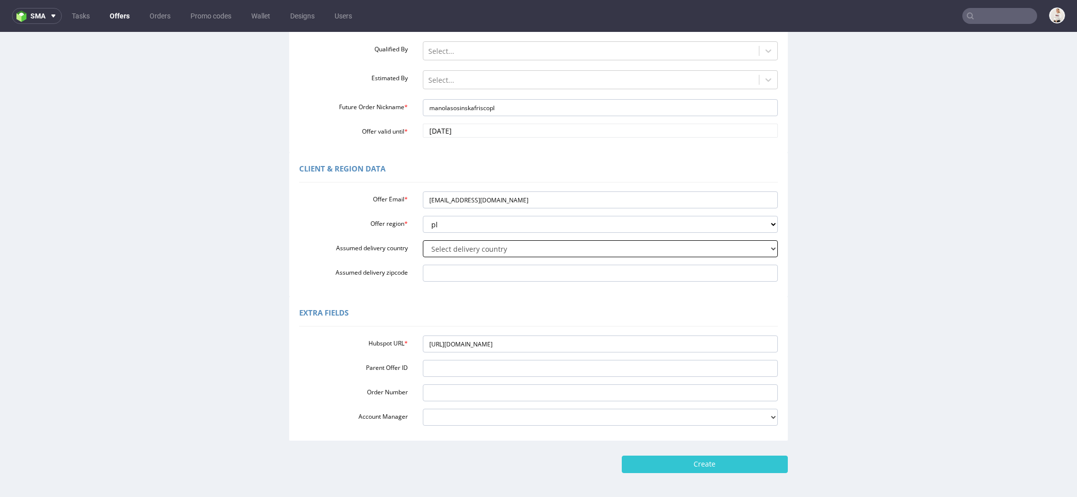
select select "179"
click at [423, 240] on select "Select delivery country Andorra Afghanistan Anguilla Albania Armenia Antarctica…" at bounding box center [601, 248] width 356 height 17
click at [769, 459] on input "Create" at bounding box center [705, 464] width 166 height 17
type input "Please wait..."
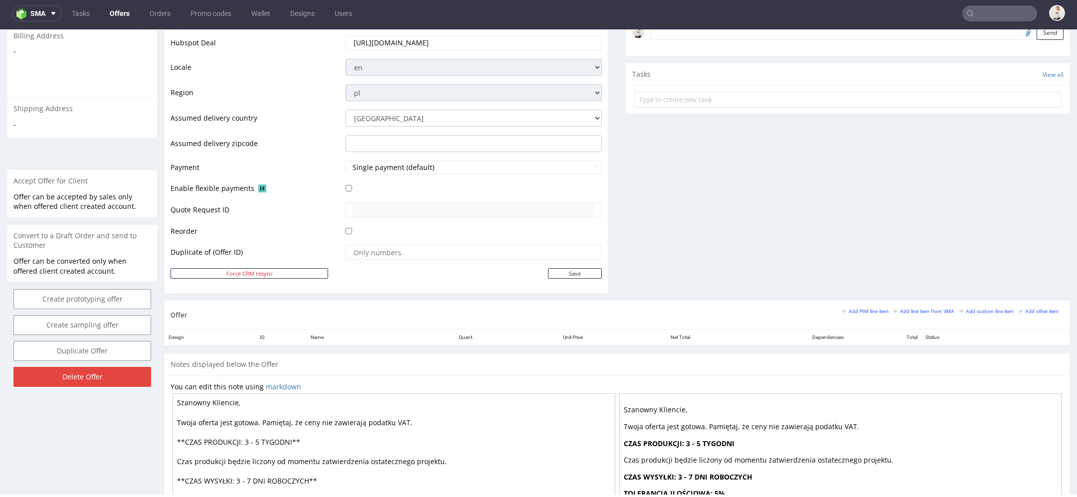
scroll to position [425, 0]
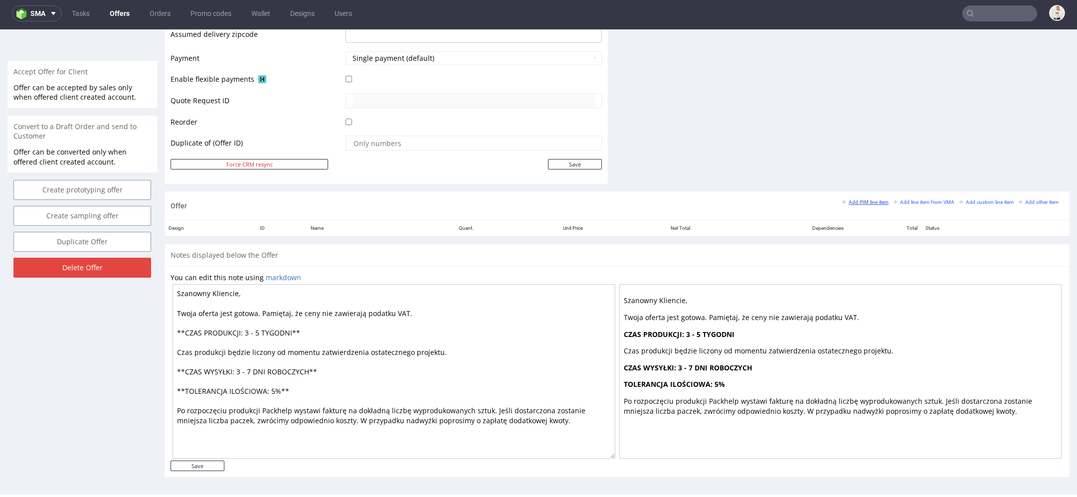
click at [871, 202] on small "Add PIM line item" at bounding box center [866, 202] width 46 height 5
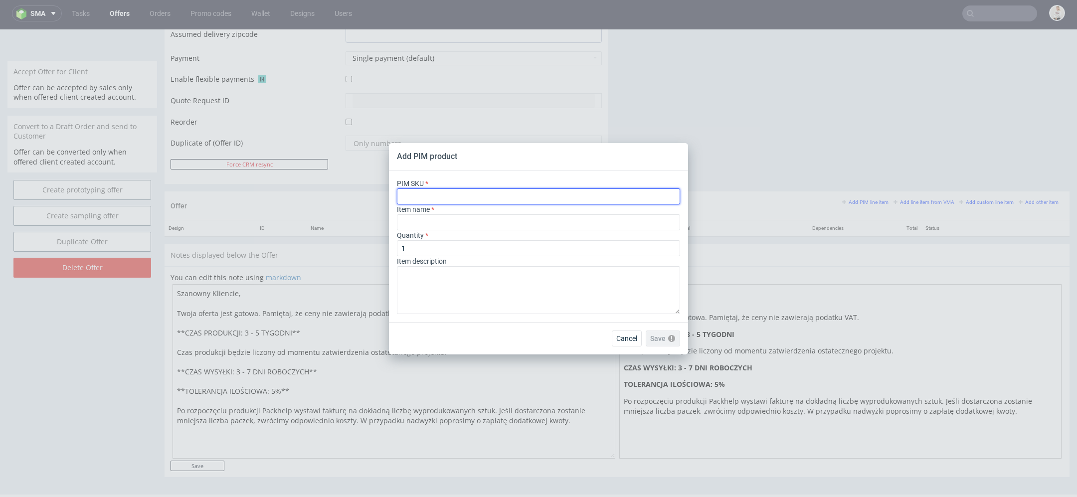
click at [474, 190] on input "text" at bounding box center [538, 197] width 283 height 16
paste input "box--mailer-box--79--cardboard-coated--print-color-hd--foil-glossy"
type input "box--mailer-box--79--cardboard-coated--print-color-hd--foil-glossy"
type input "Mailer Box"
type input "box--mailer-box--79--cardboard-coated--print-color-hd--foil-glossy"
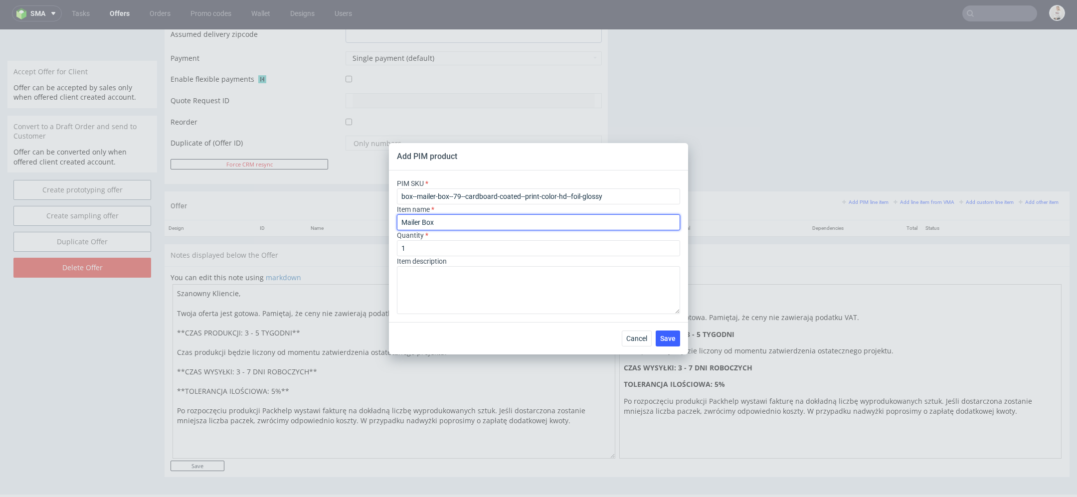
drag, startPoint x: 461, startPoint y: 226, endPoint x: 226, endPoint y: 211, distance: 234.9
click at [243, 211] on div "Add PIM product PIM SKU box--mailer-box--79--cardboard-coated--print-color-hd--…" at bounding box center [538, 248] width 1077 height 497
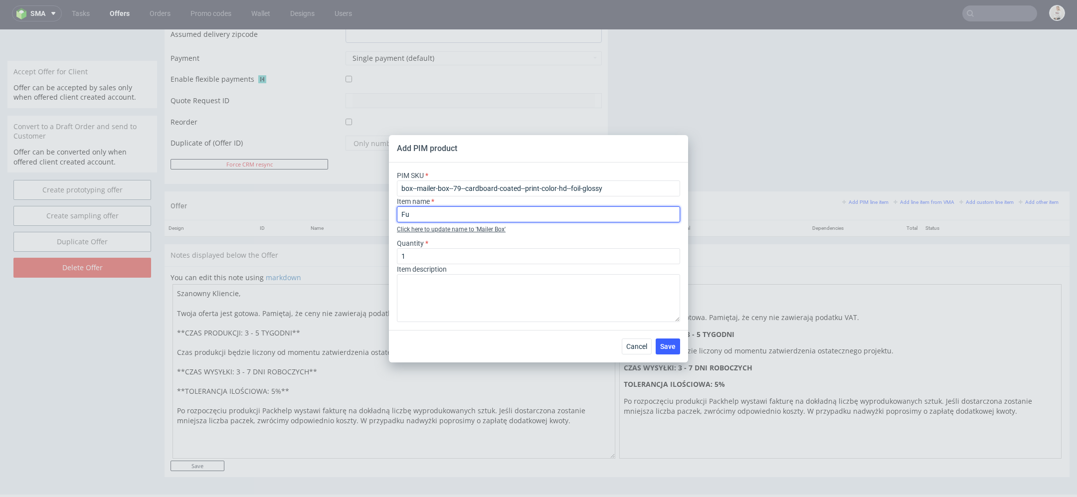
type input "Full color mailer box"
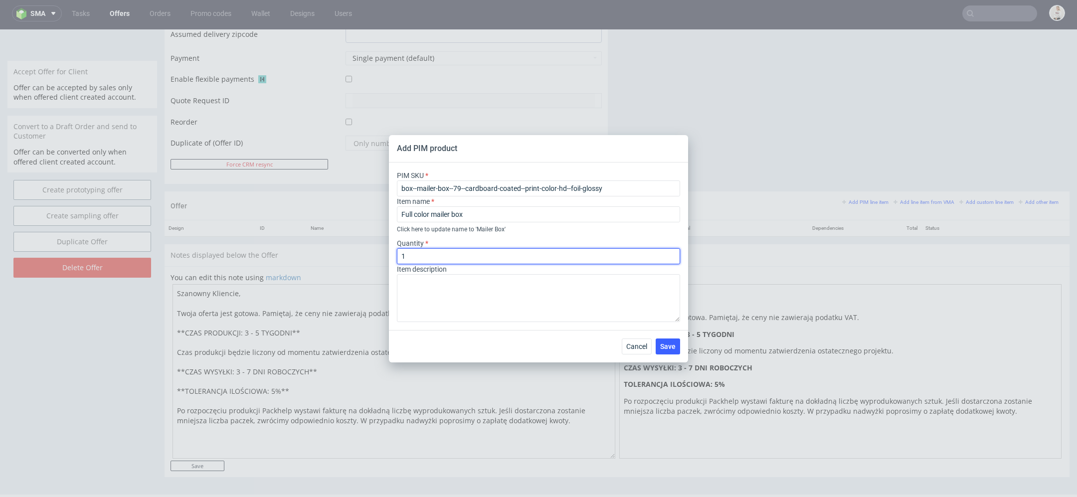
click at [486, 258] on input "1" at bounding box center [538, 256] width 283 height 16
type input "300"
click at [670, 347] on span "Save" at bounding box center [667, 346] width 15 height 7
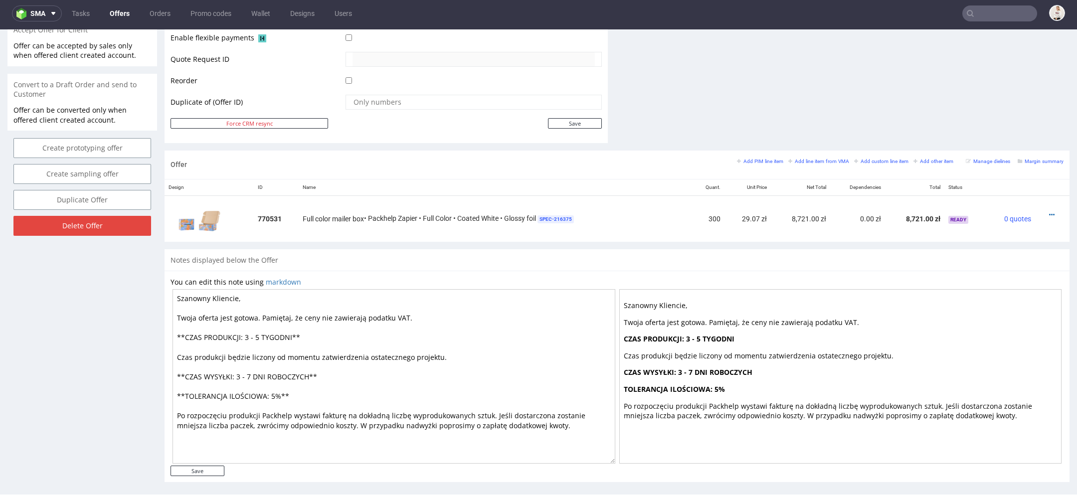
scroll to position [472, 0]
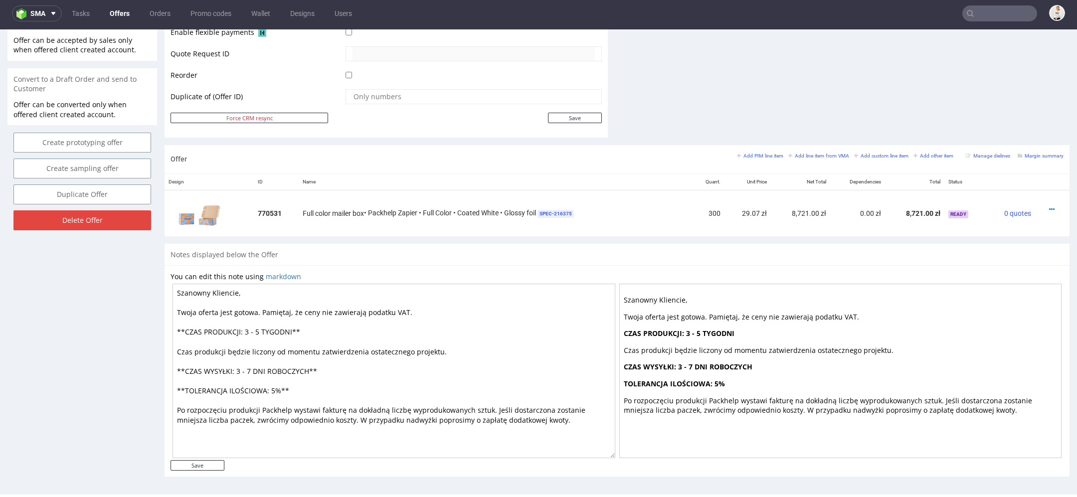
drag, startPoint x: 265, startPoint y: 332, endPoint x: 253, endPoint y: 333, distance: 12.0
click at [253, 333] on textarea "Szanowny Kliencie, Twoja oferta jest gotowa. Pamiętaj, że ceny nie zawierają po…" at bounding box center [394, 371] width 443 height 175
click at [203, 454] on textarea "Szanowny Kliencie, Twoja oferta jest gotowa. Pamiętaj, że ceny nie zawierają po…" at bounding box center [394, 371] width 443 height 175
type textarea "Szanowny Kliencie, Twoja oferta jest gotowa. Pamiętaj, że ceny nie zawierają po…"
click at [204, 464] on input "Save" at bounding box center [198, 465] width 54 height 10
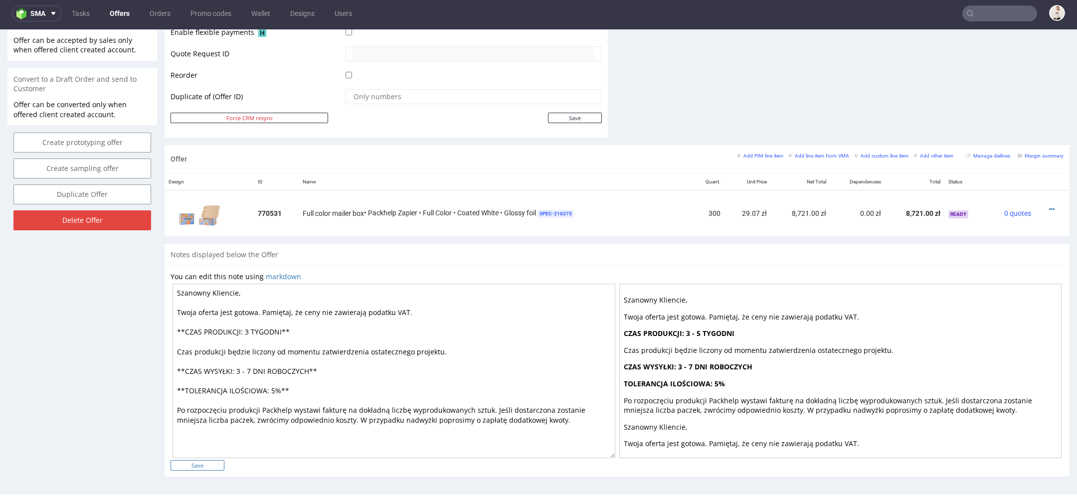
type input "In progress..."
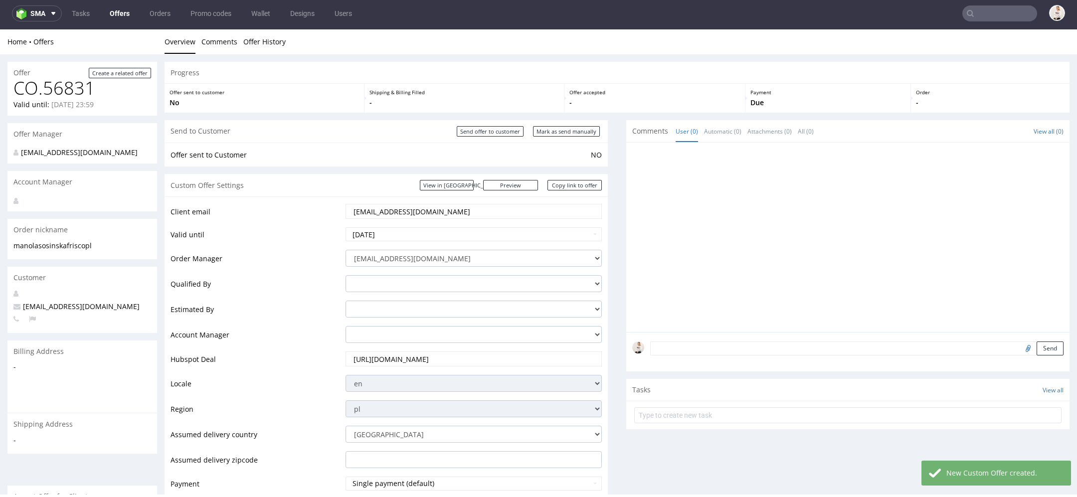
scroll to position [479, 0]
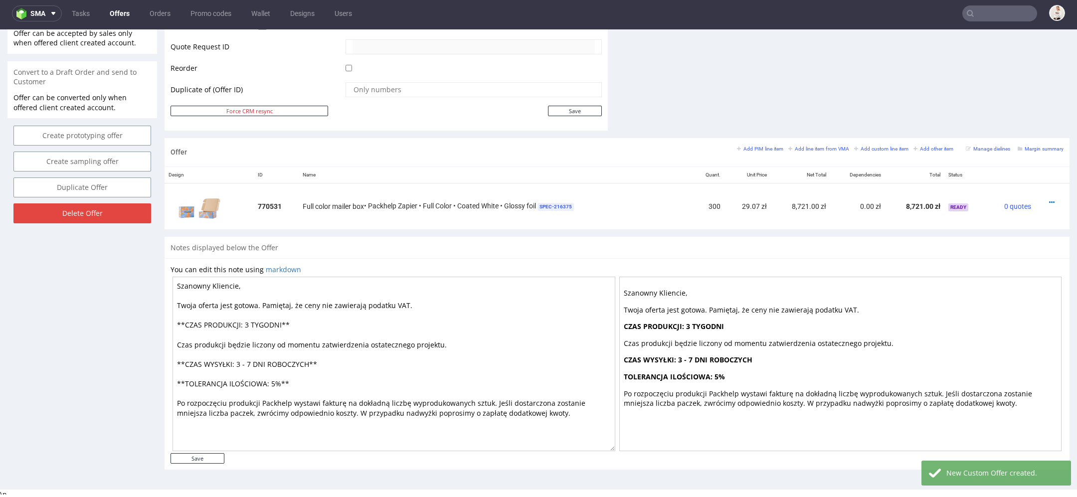
drag, startPoint x: 252, startPoint y: 365, endPoint x: 242, endPoint y: 363, distance: 9.7
click at [242, 363] on textarea "Szanowny Kliencie, Twoja oferta jest gotowa. Pamiętaj, że ceny nie zawierają po…" at bounding box center [394, 364] width 443 height 175
type textarea "Szanowny Kliencie, Twoja oferta jest gotowa. Pamiętaj, że ceny nie zawierają po…"
click at [211, 461] on input "Save" at bounding box center [198, 458] width 54 height 10
type input "In progress..."
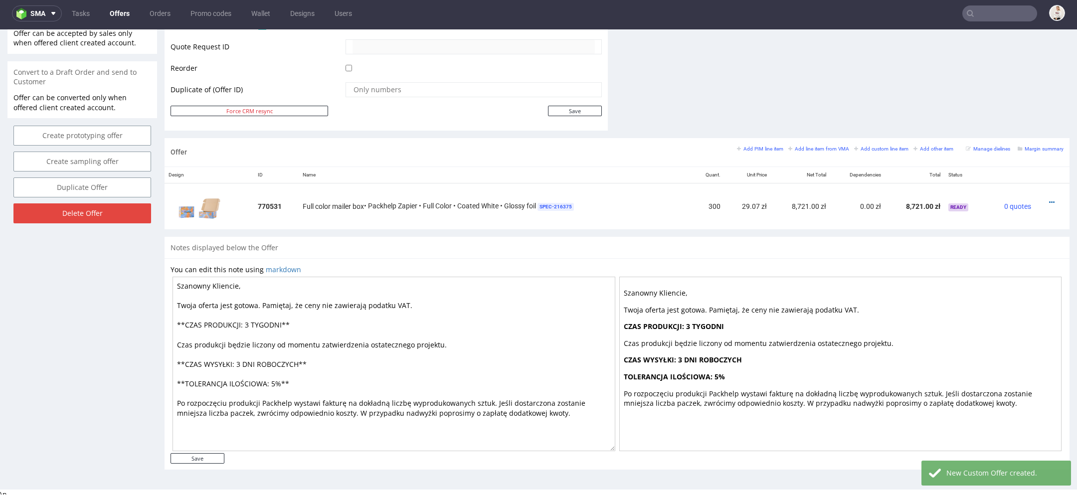
scroll to position [482, 0]
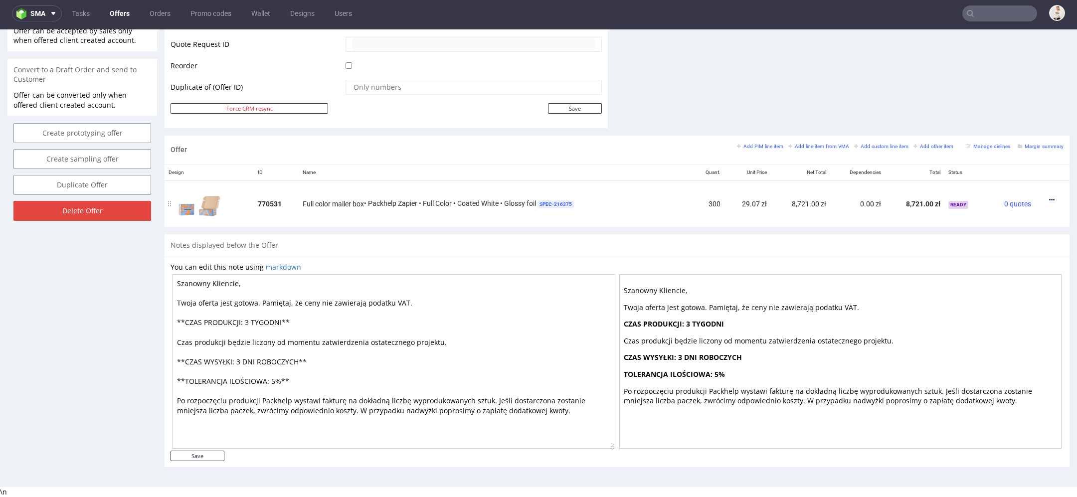
click at [1050, 197] on icon at bounding box center [1052, 200] width 5 height 7
click at [742, 144] on small "Add PIM line item" at bounding box center [760, 146] width 46 height 5
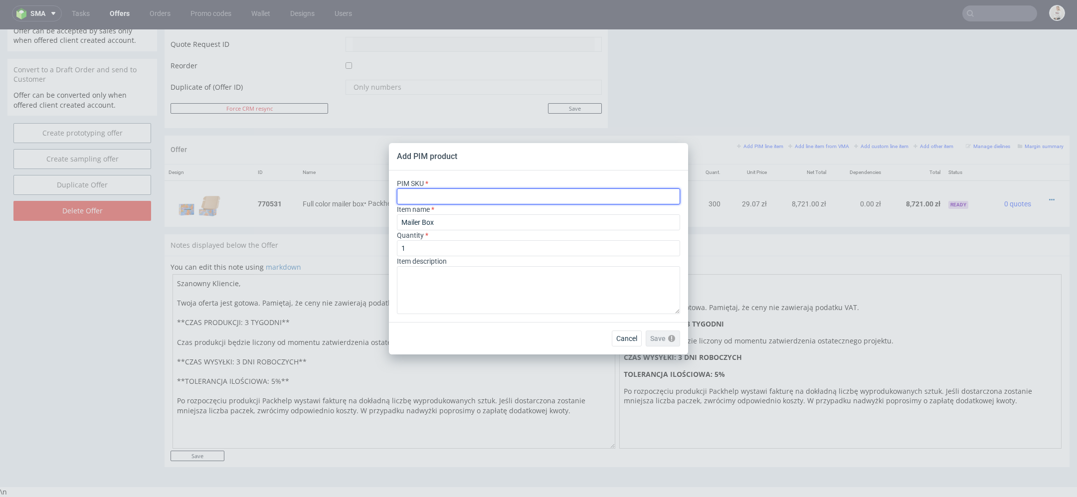
click at [604, 199] on input "text" at bounding box center [538, 197] width 283 height 16
paste input "box--mailer-box--112--cardboard-coated--print-color-hd--foil-glossy"
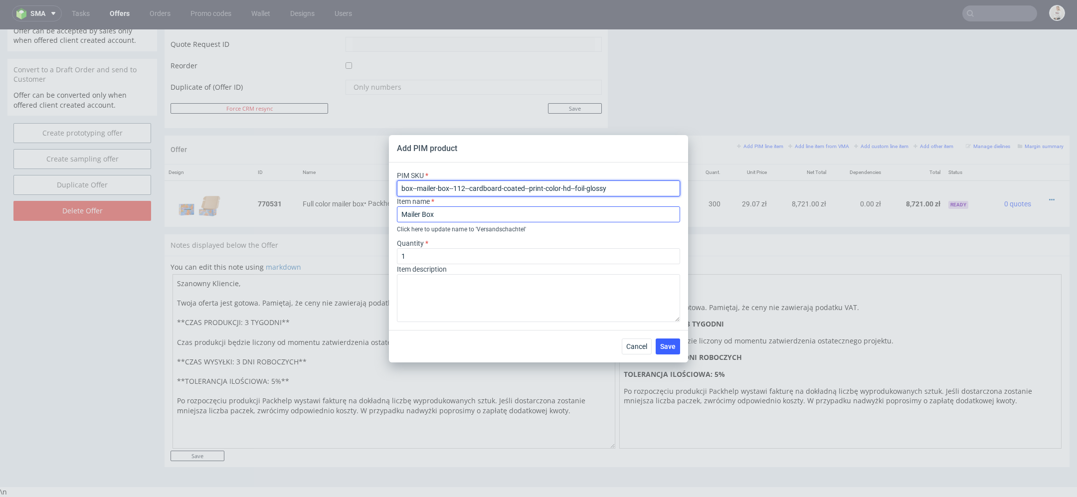
type input "box--mailer-box--112--cardboard-coated--print-color-hd--foil-glossy"
drag, startPoint x: 451, startPoint y: 215, endPoint x: 254, endPoint y: 215, distance: 197.0
click at [254, 215] on div "Add PIM product PIM SKU box--mailer-box--112--cardboard-coated--print-color-hd-…" at bounding box center [538, 248] width 1077 height 497
type input "Full color mailer box"
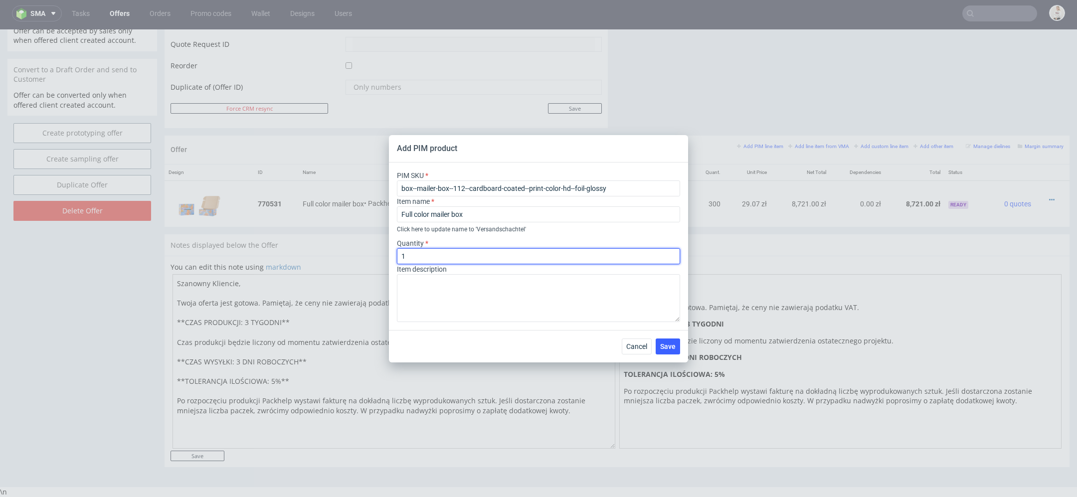
drag, startPoint x: 396, startPoint y: 259, endPoint x: 233, endPoint y: 242, distance: 163.5
click at [233, 242] on div "Add PIM product PIM SKU box--mailer-box--112--cardboard-coated--print-color-hd-…" at bounding box center [538, 248] width 1077 height 497
type input "300"
click at [505, 326] on div "PIM SKU box--mailer-box--112--cardboard-coated--print-color-hd--foil-glossy Ite…" at bounding box center [538, 247] width 299 height 168
click at [675, 349] on span "Save" at bounding box center [667, 346] width 15 height 7
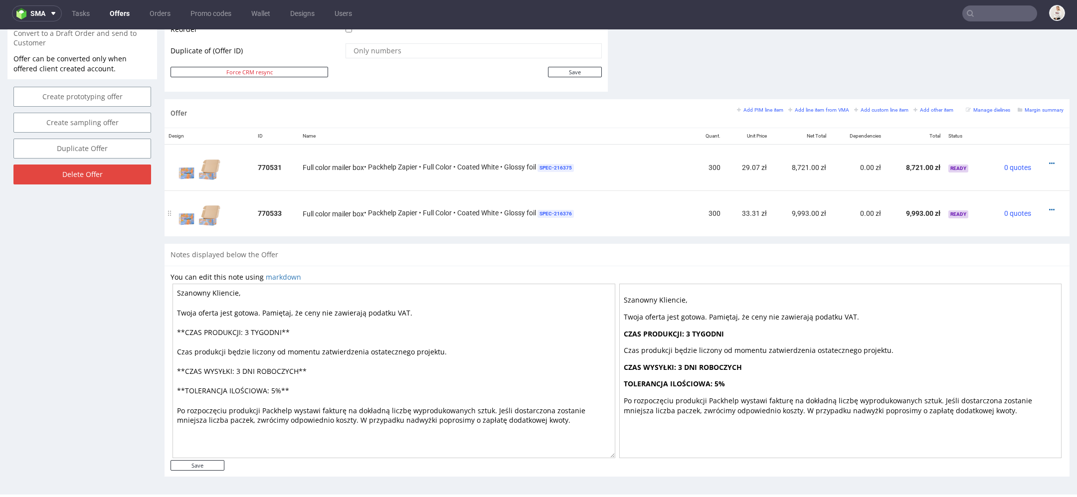
scroll to position [0, 0]
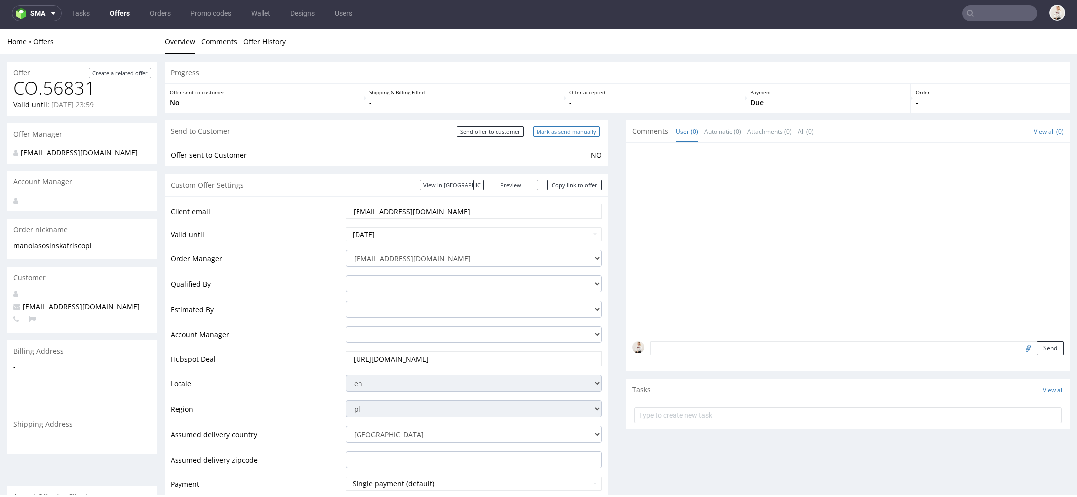
click at [568, 131] on input "Mark as send manually" at bounding box center [566, 131] width 67 height 10
type input "In progress..."
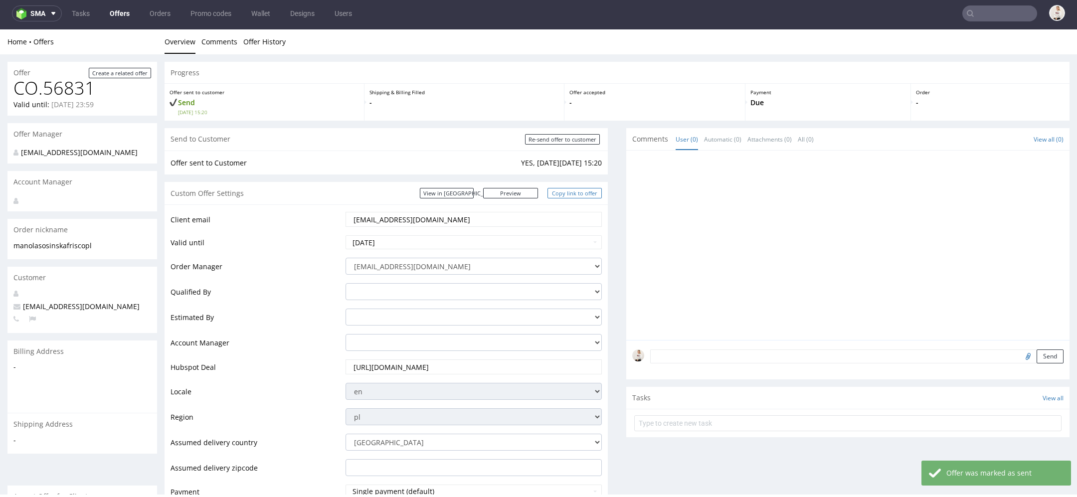
click at [571, 190] on link "Copy link to offer" at bounding box center [575, 193] width 55 height 10
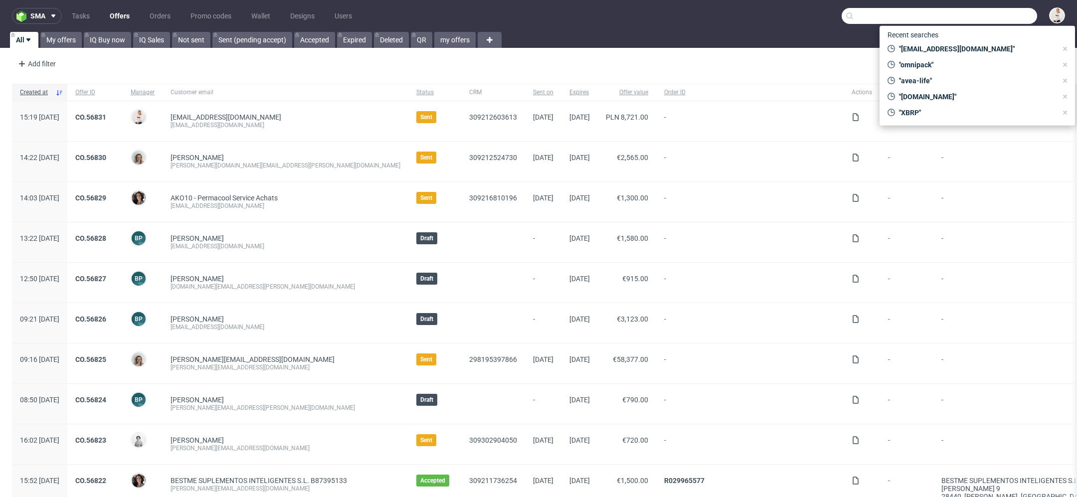
click at [1000, 10] on input "text" at bounding box center [940, 16] width 196 height 16
paste input "[DOMAIN_NAME]"
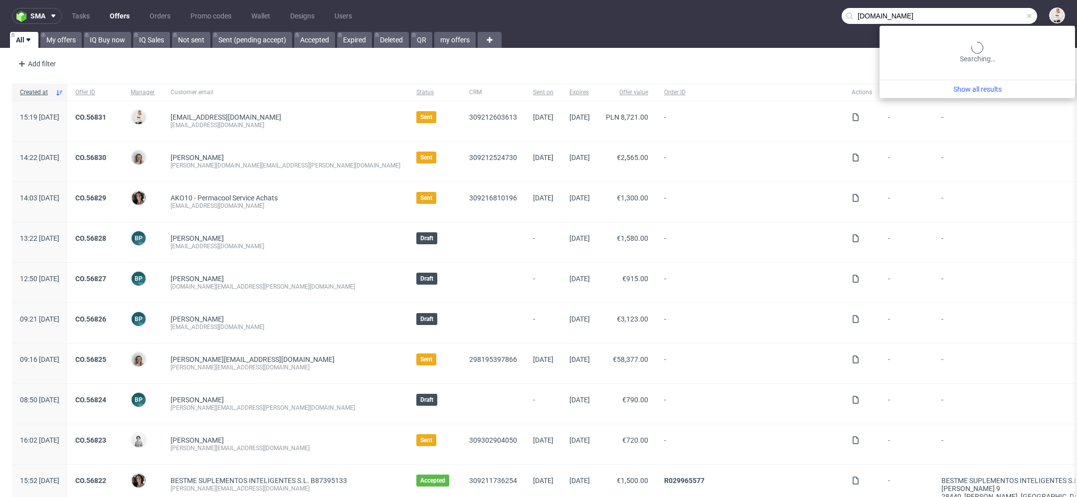
type input "[DOMAIN_NAME]"
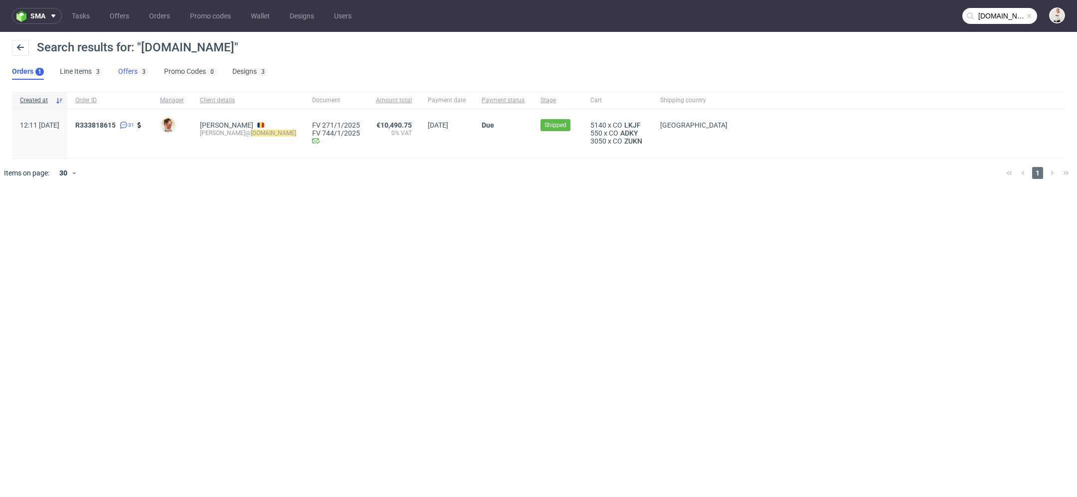
click at [135, 73] on link "Offers 3" at bounding box center [133, 72] width 30 height 16
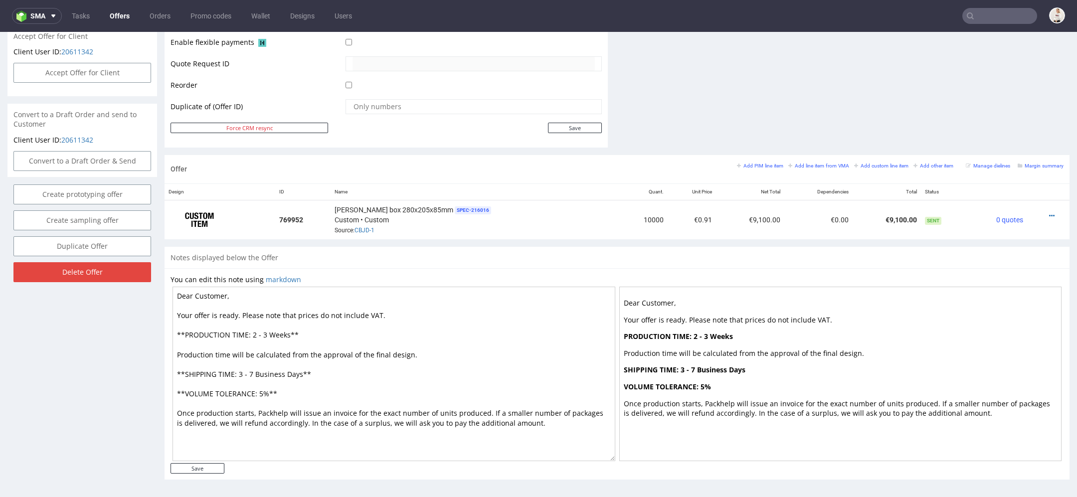
scroll to position [3, 0]
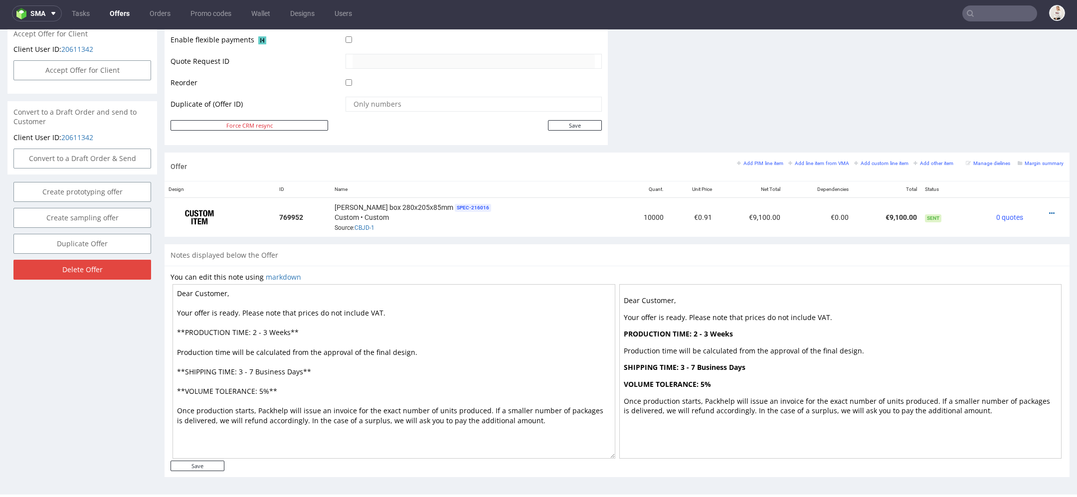
click at [950, 256] on div "Notes displayed below the Offer" at bounding box center [617, 255] width 905 height 22
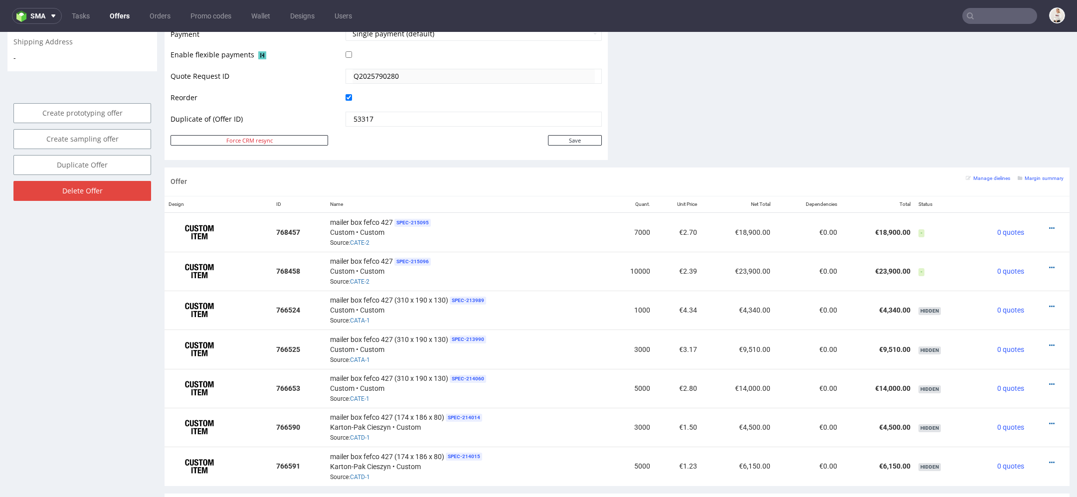
scroll to position [468, 0]
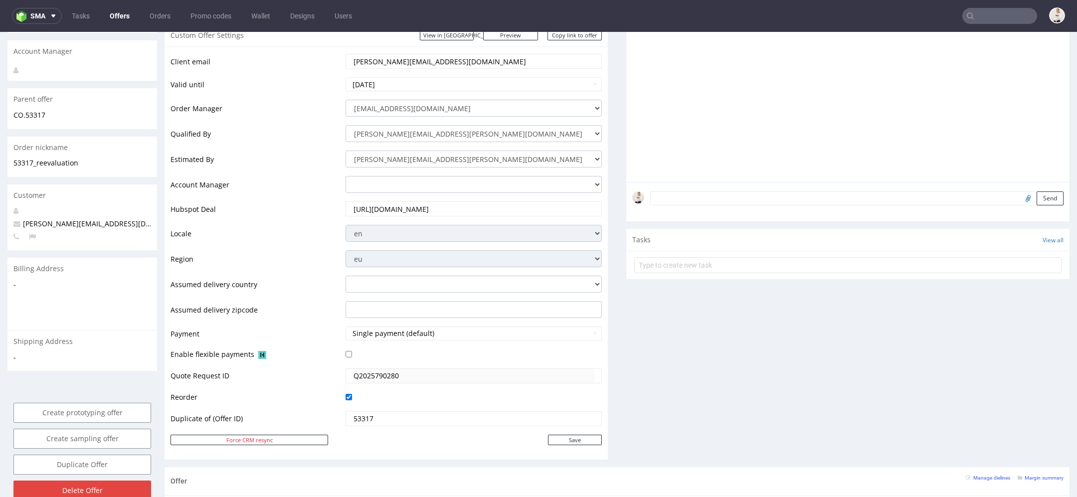
scroll to position [181, 0]
click at [616, 276] on div "Progress Offer sent to customer No Shipping & Billing Filled - Offer accepted -…" at bounding box center [617, 472] width 905 height 1122
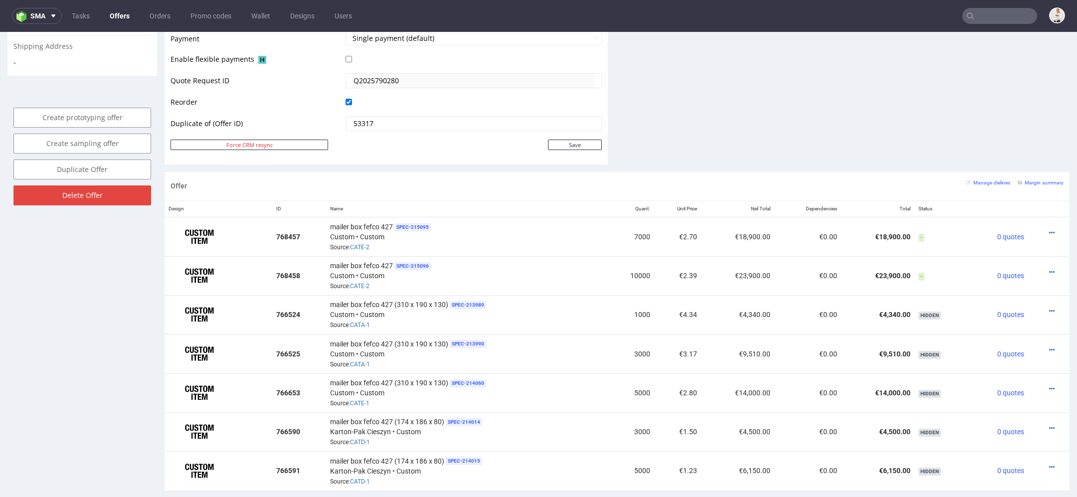
scroll to position [480, 0]
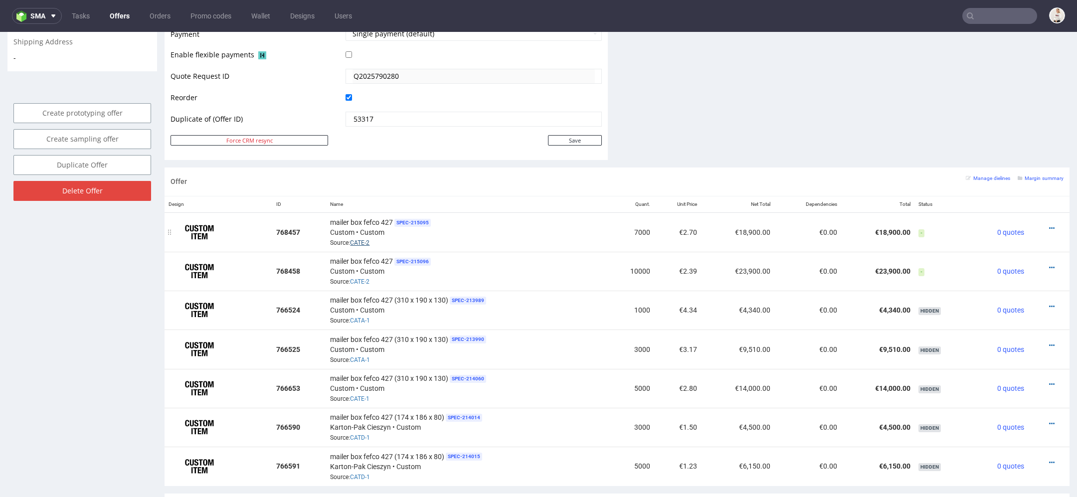
click at [351, 239] on link "CATE-2" at bounding box center [359, 242] width 19 height 7
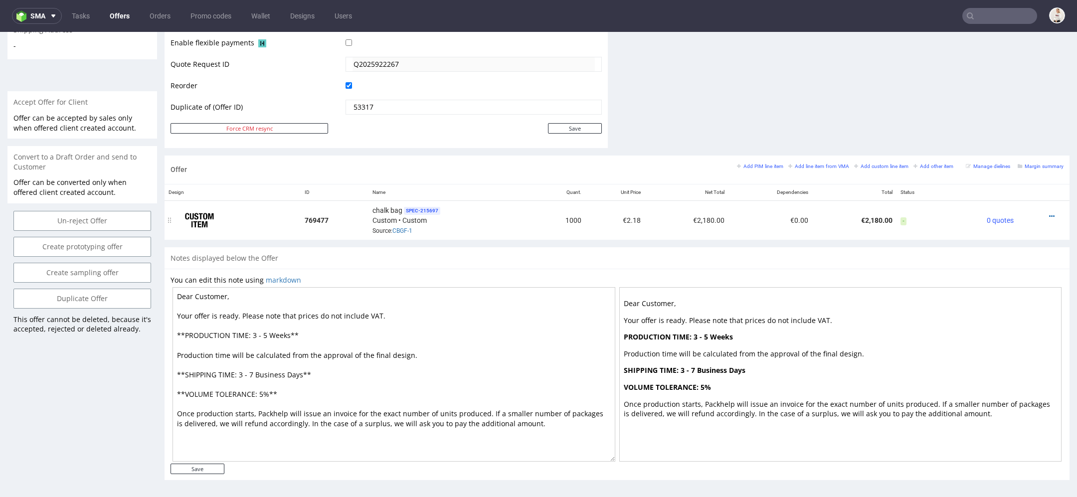
scroll to position [3, 0]
